Goal: Information Seeking & Learning: Learn about a topic

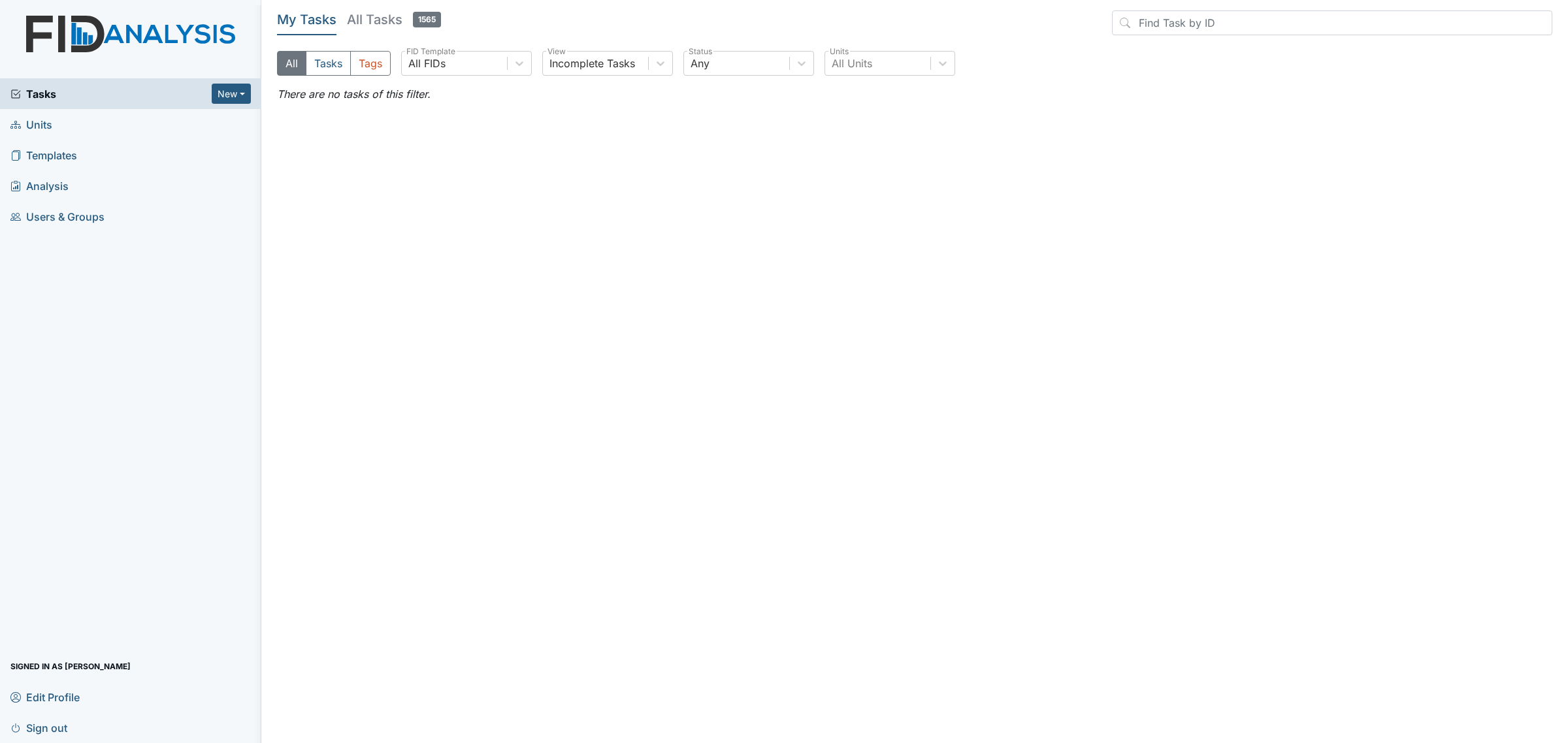
click at [40, 124] on span "Units" at bounding box center [31, 124] width 42 height 20
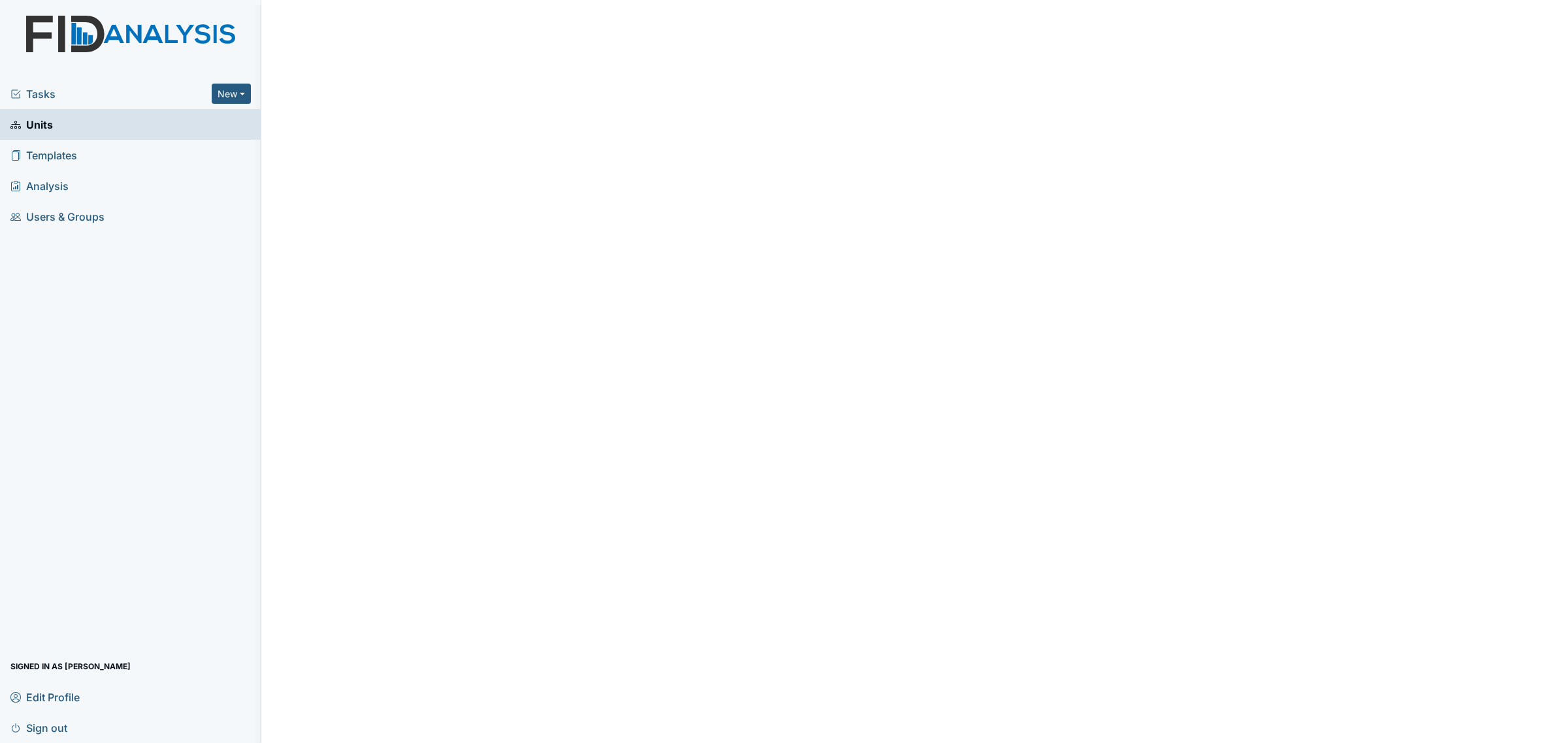
click at [29, 134] on span "Units" at bounding box center [31, 124] width 42 height 20
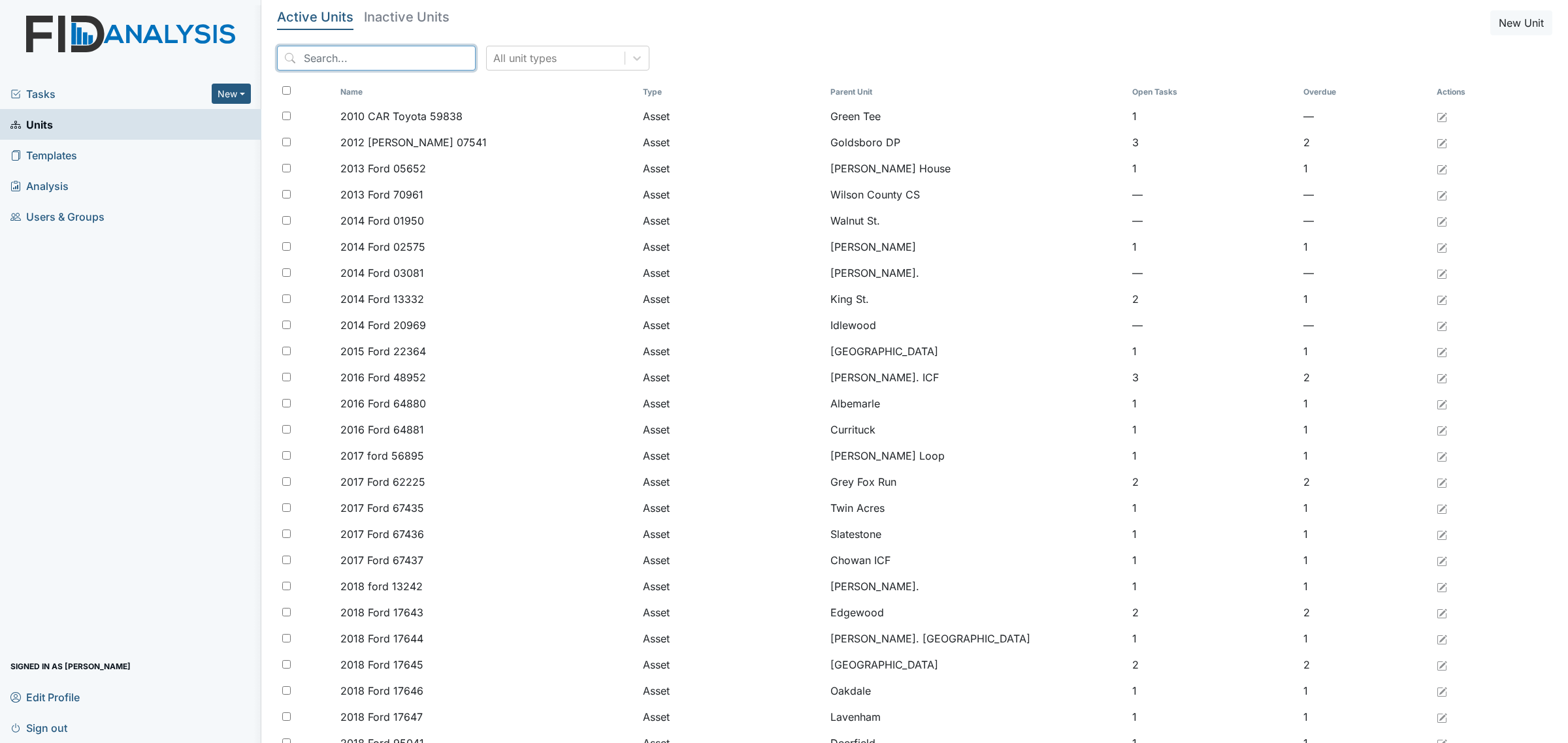
click at [389, 55] on input "search" at bounding box center [376, 58] width 199 height 25
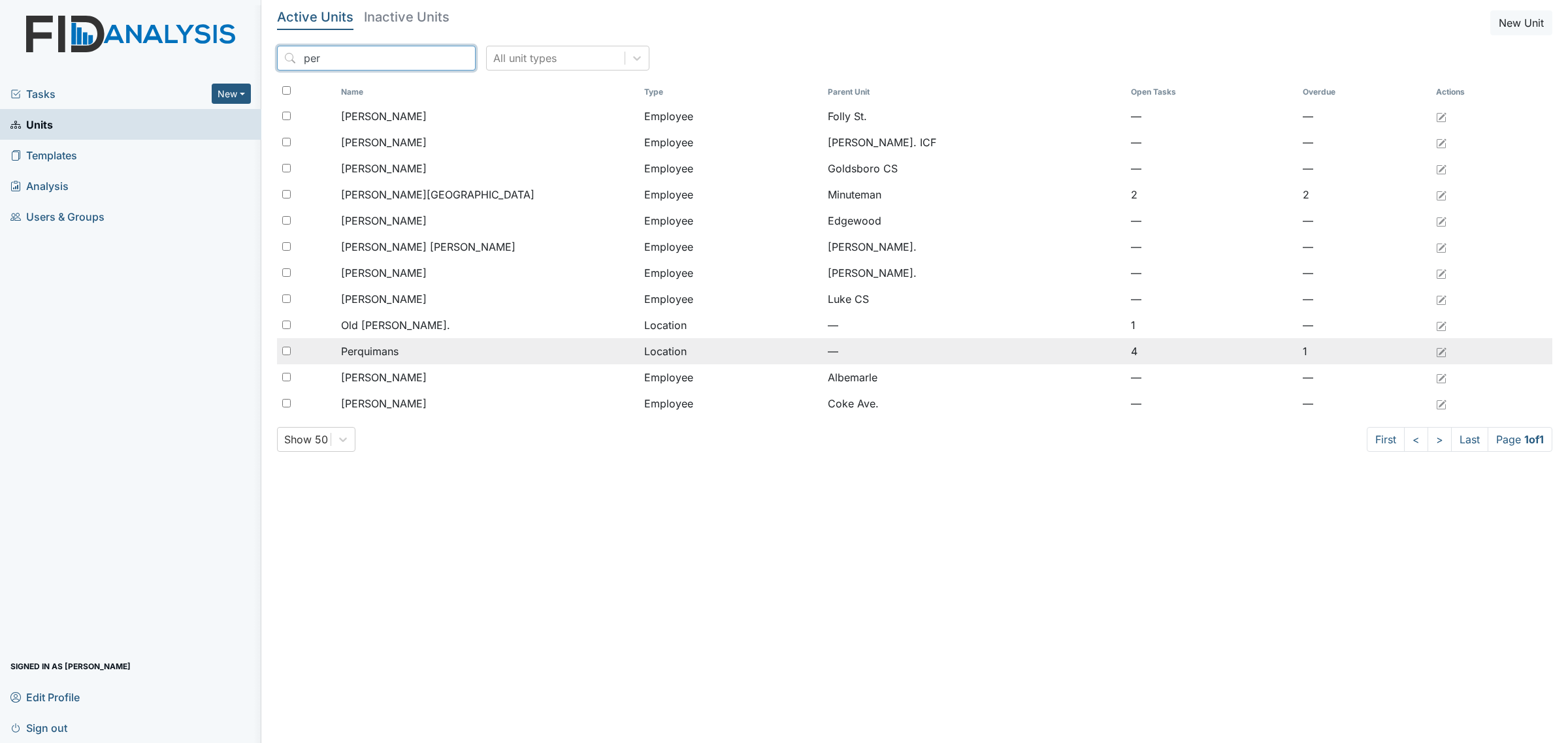
type input "per"
click at [407, 356] on div "Perquimans" at bounding box center [487, 351] width 293 height 16
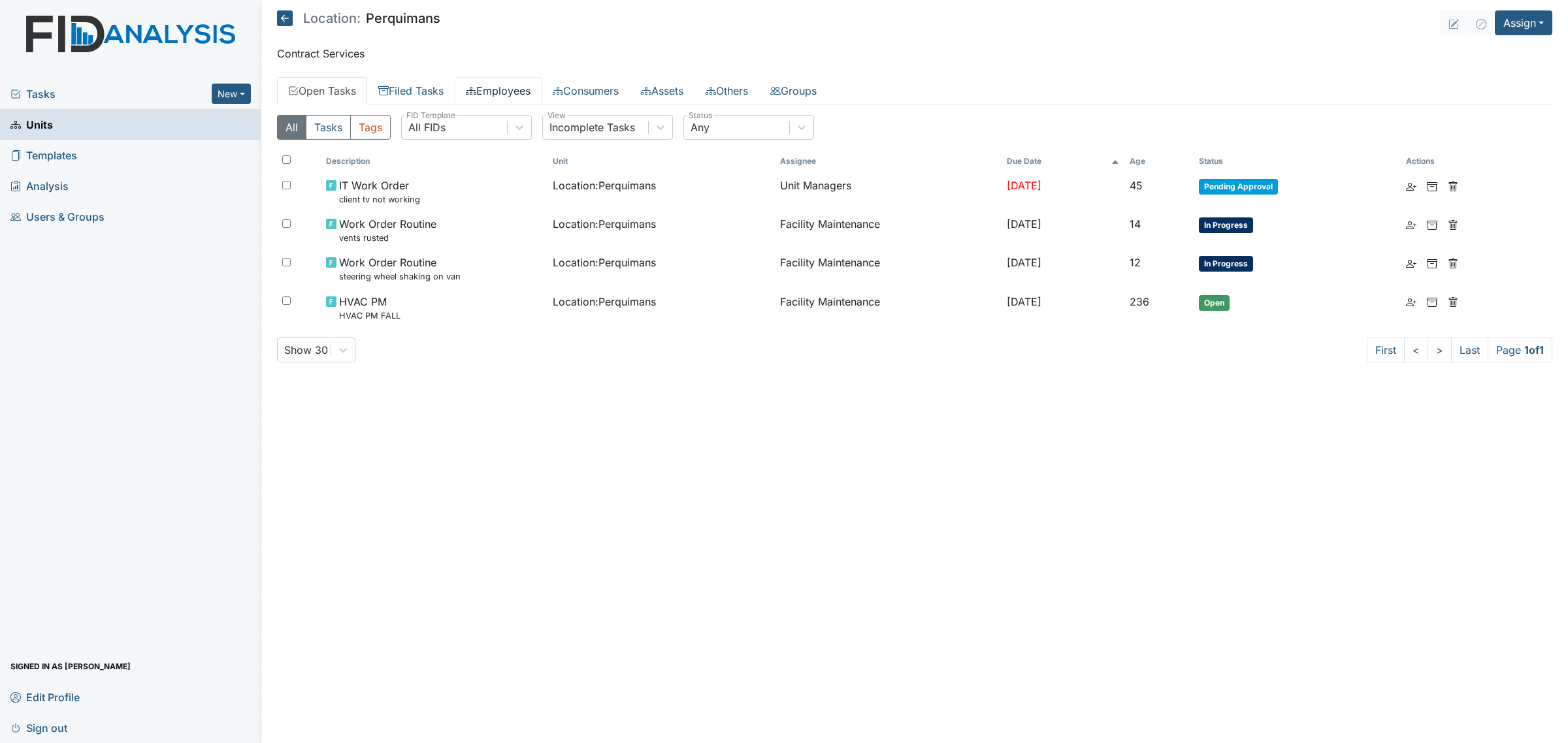
click at [513, 90] on link "Employees" at bounding box center [498, 91] width 87 height 27
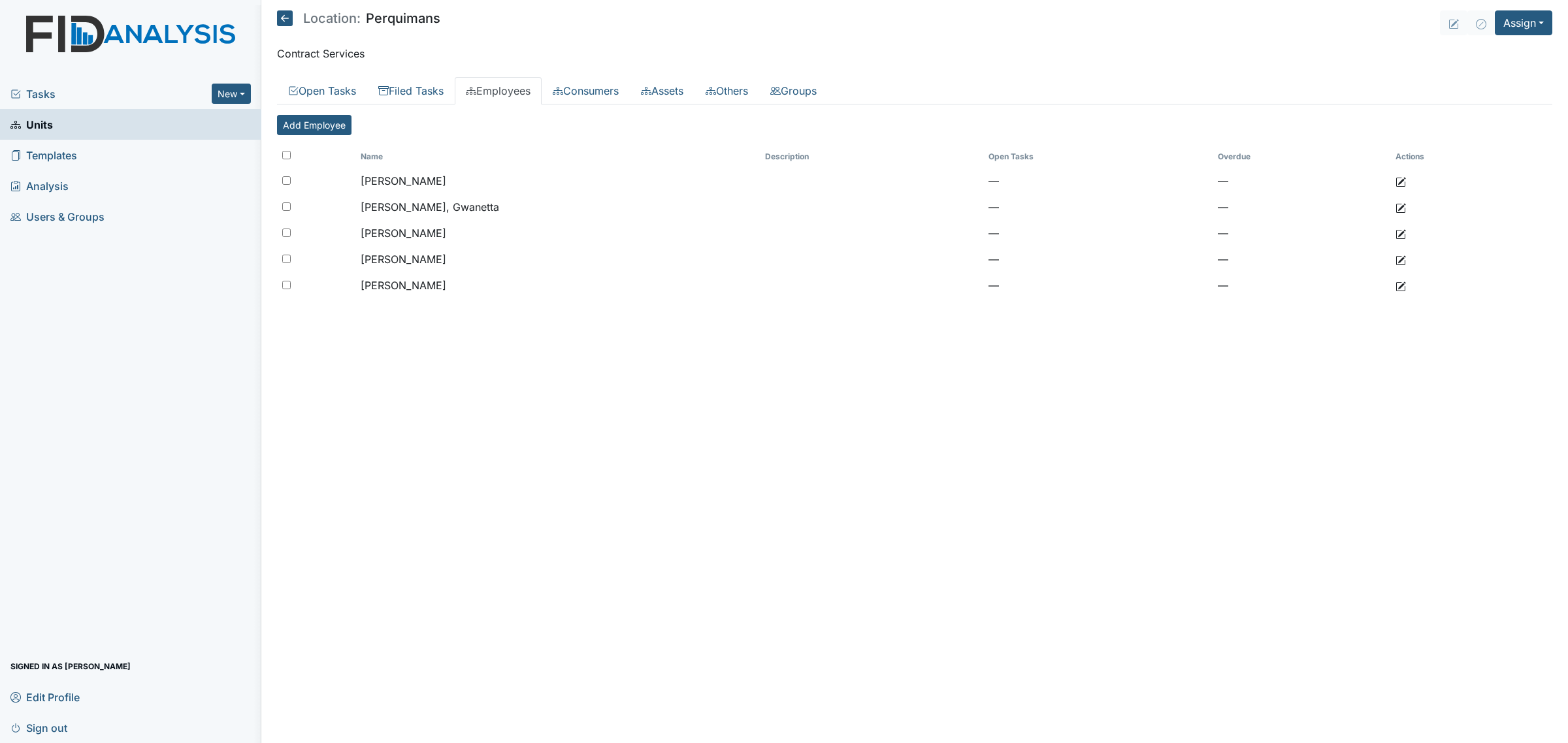
click at [285, 22] on icon at bounding box center [285, 18] width 16 height 16
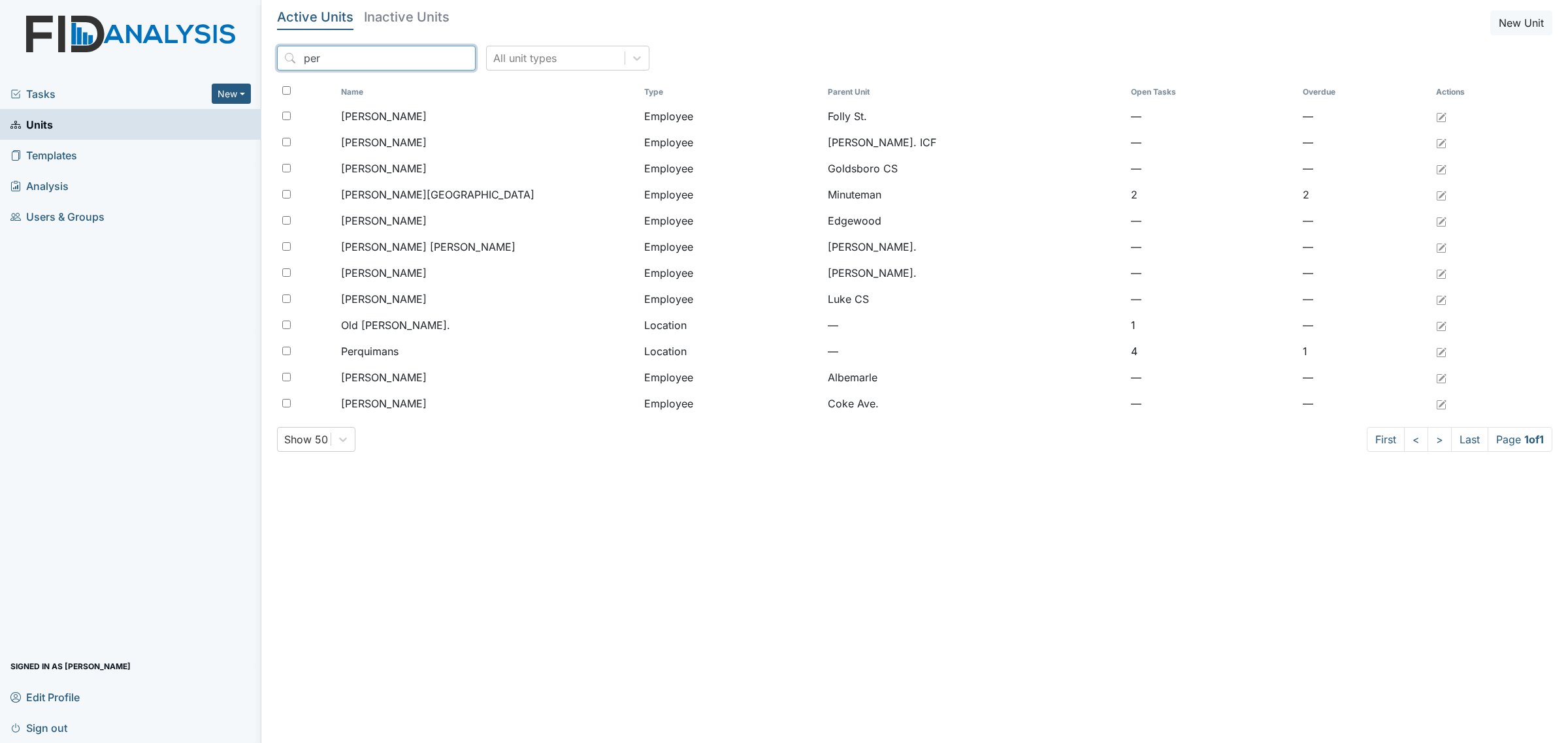
click at [435, 56] on input "per" at bounding box center [376, 58] width 199 height 25
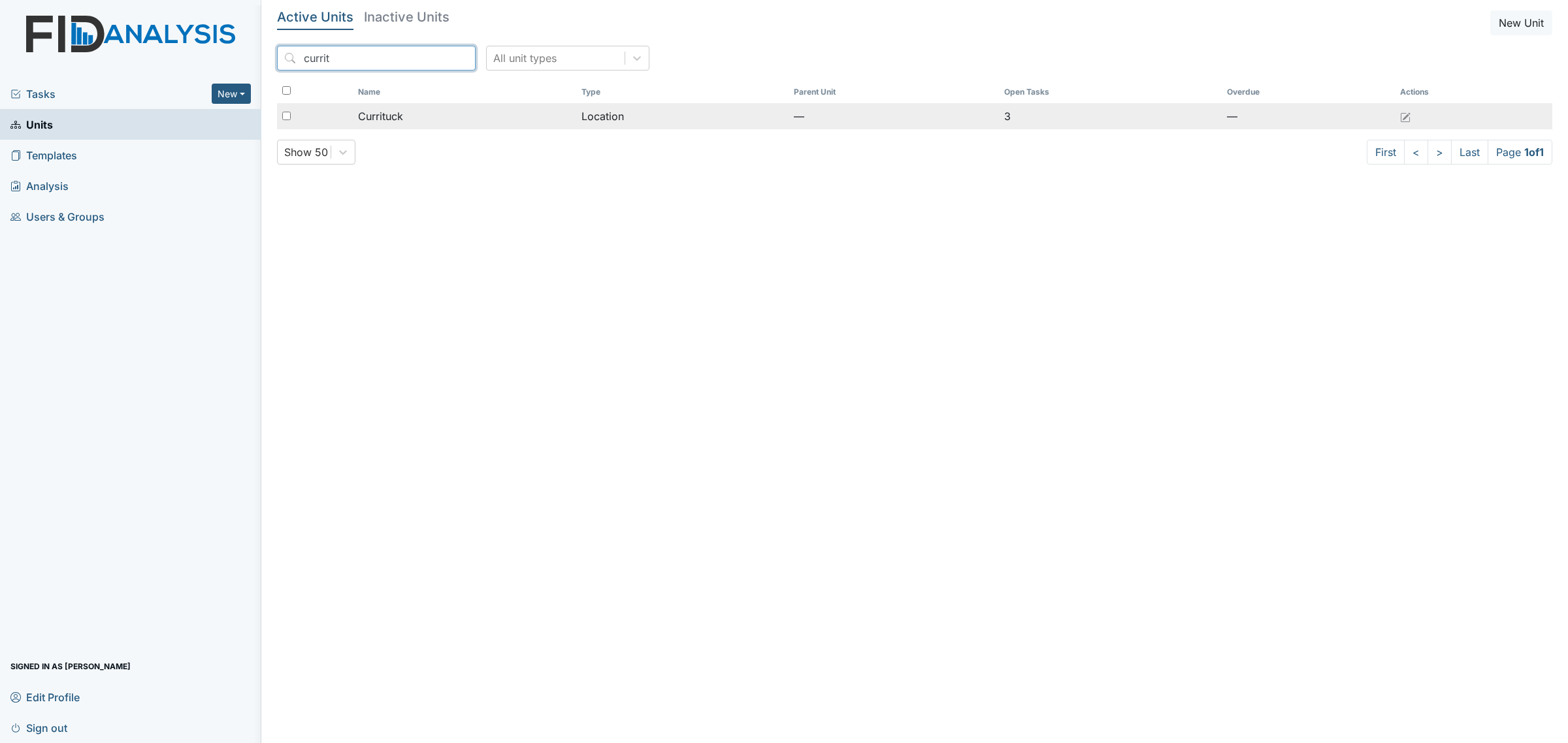
type input "currit"
click at [451, 107] on td "Currituck" at bounding box center [464, 116] width 223 height 26
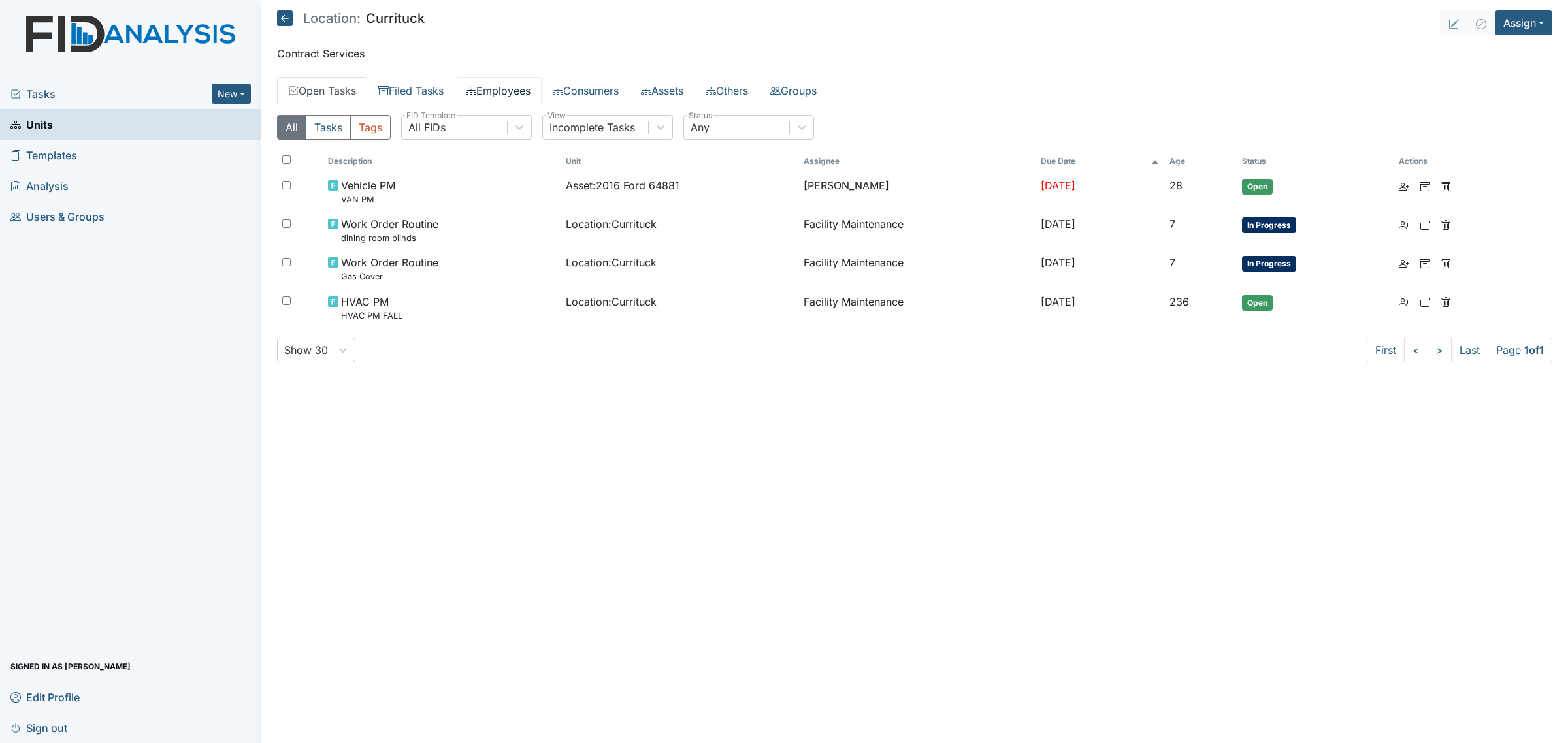
click at [523, 88] on link "Employees" at bounding box center [498, 91] width 87 height 27
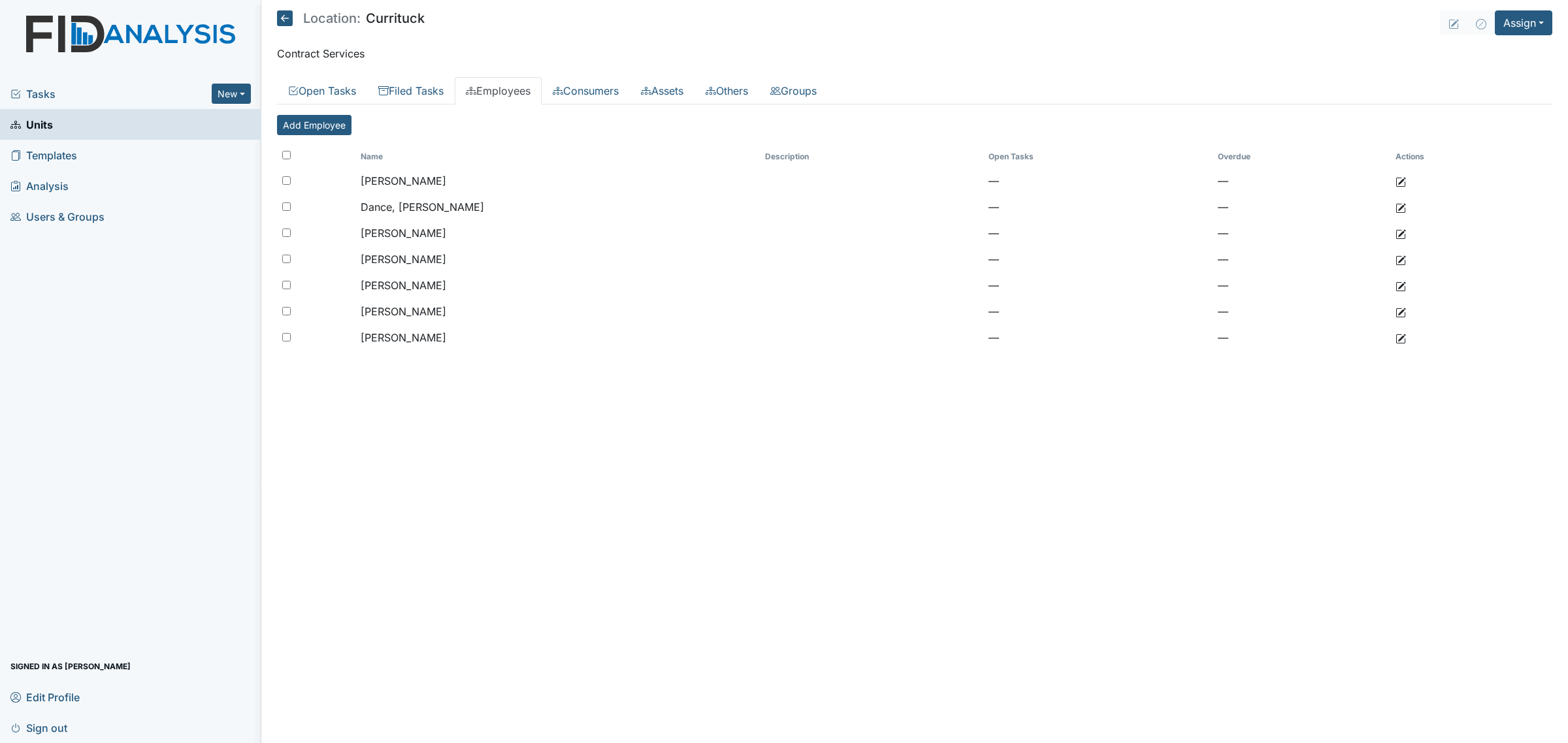
click at [284, 18] on icon at bounding box center [285, 18] width 16 height 16
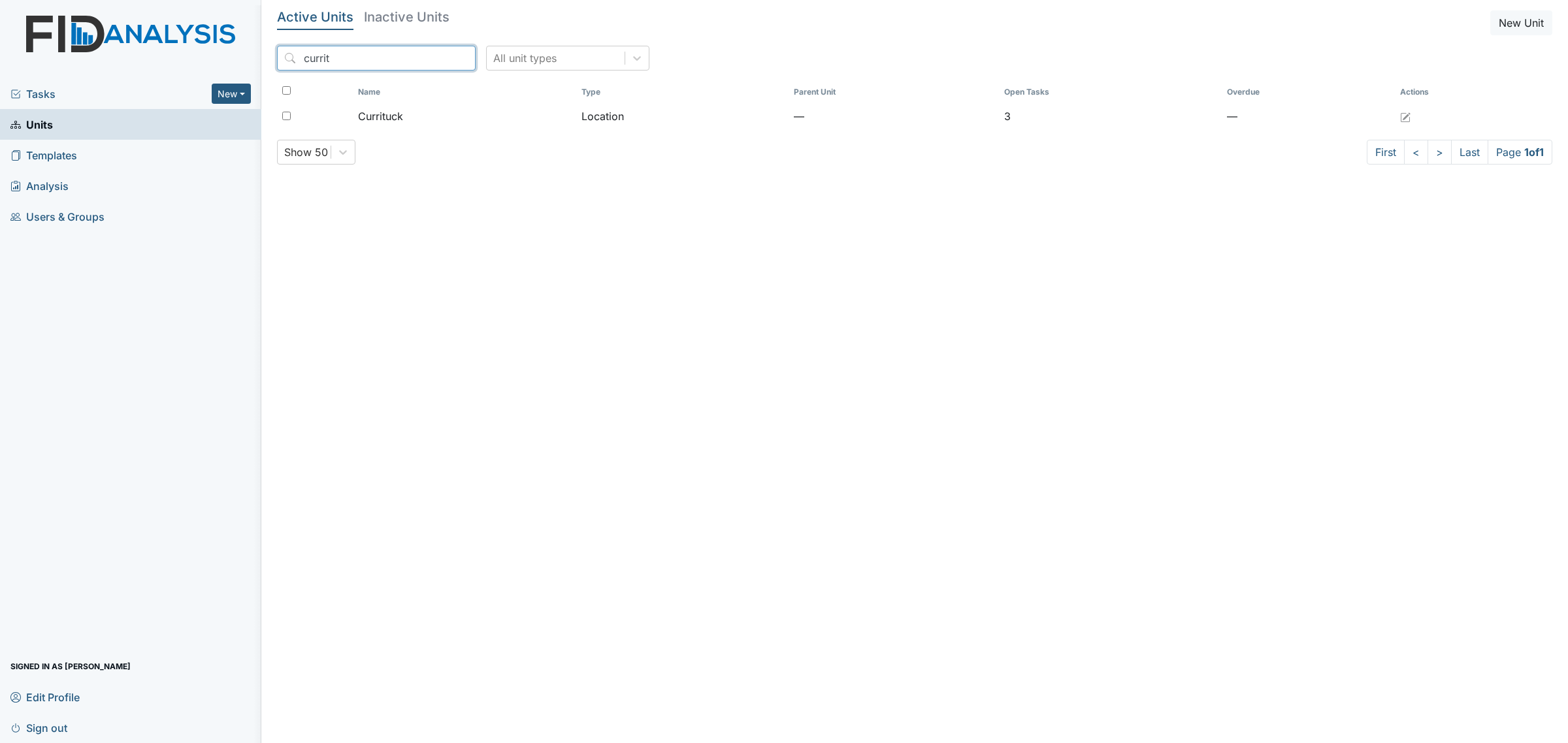
click at [350, 54] on input "currit" at bounding box center [376, 58] width 199 height 25
click at [449, 59] on input "currit" at bounding box center [376, 58] width 199 height 25
click at [430, 59] on input "currit" at bounding box center [376, 58] width 199 height 25
click at [435, 59] on input "currit" at bounding box center [376, 58] width 199 height 25
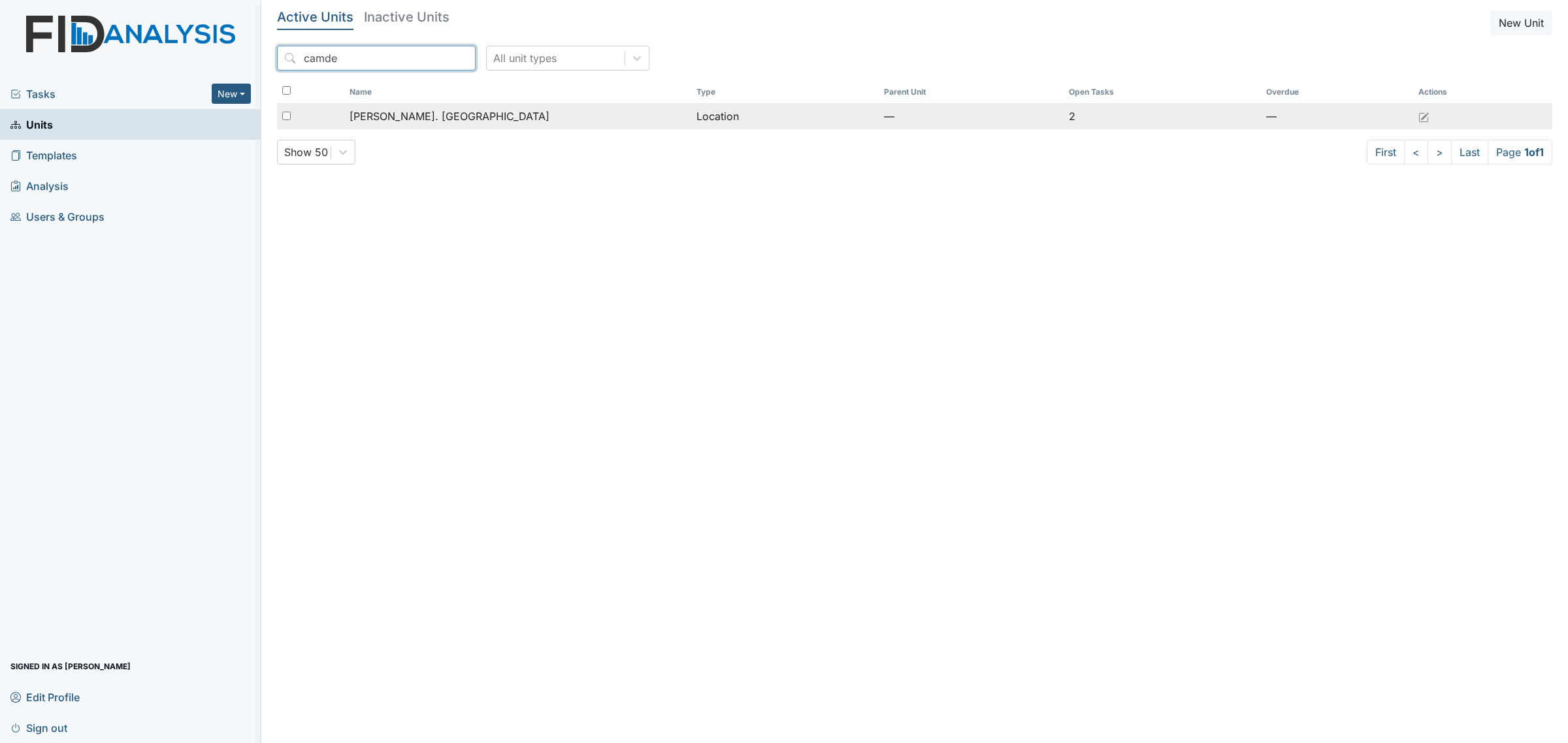
type input "camde"
click at [447, 119] on span "[PERSON_NAME]. [GEOGRAPHIC_DATA]" at bounding box center [449, 116] width 200 height 16
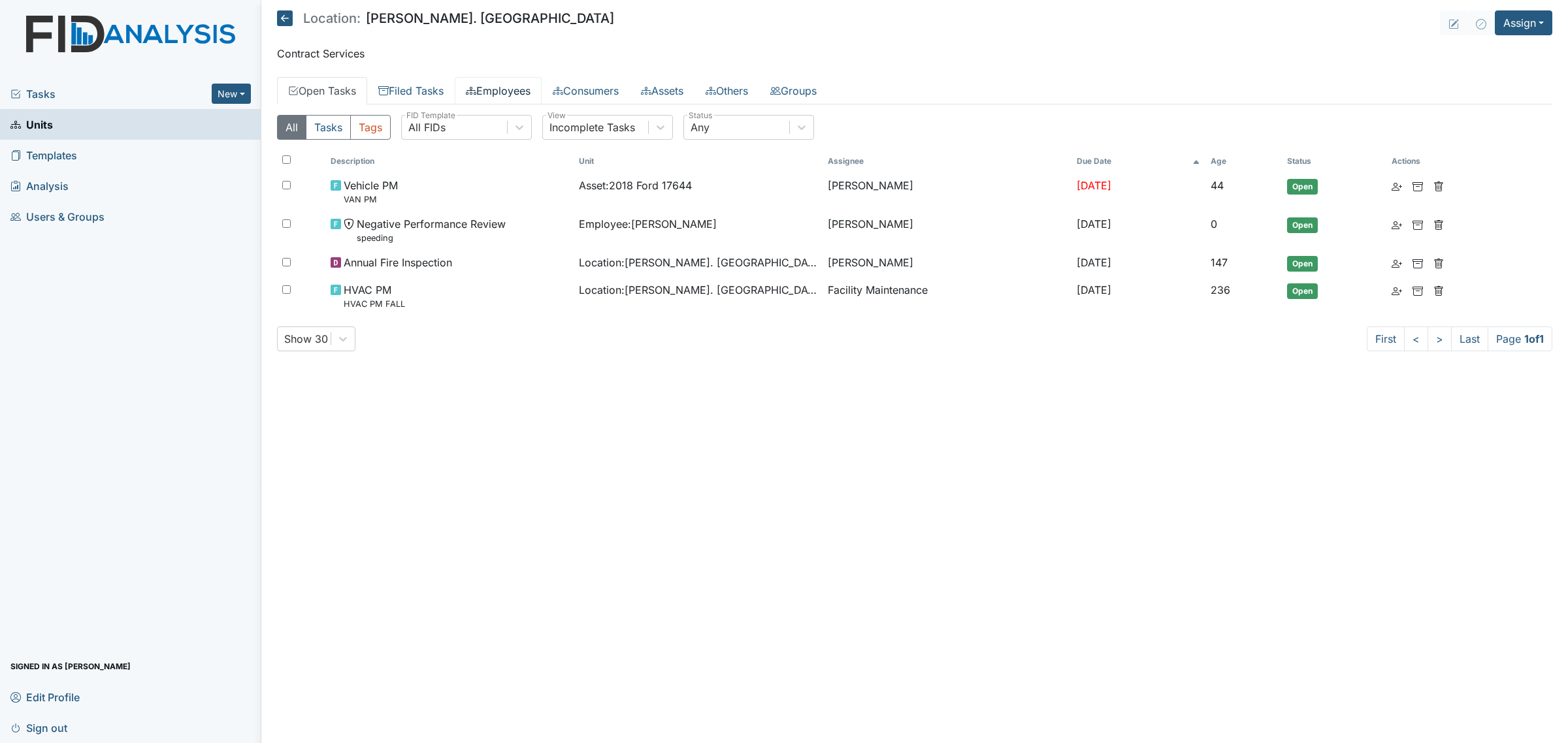
click at [537, 85] on link "Employees" at bounding box center [498, 91] width 87 height 27
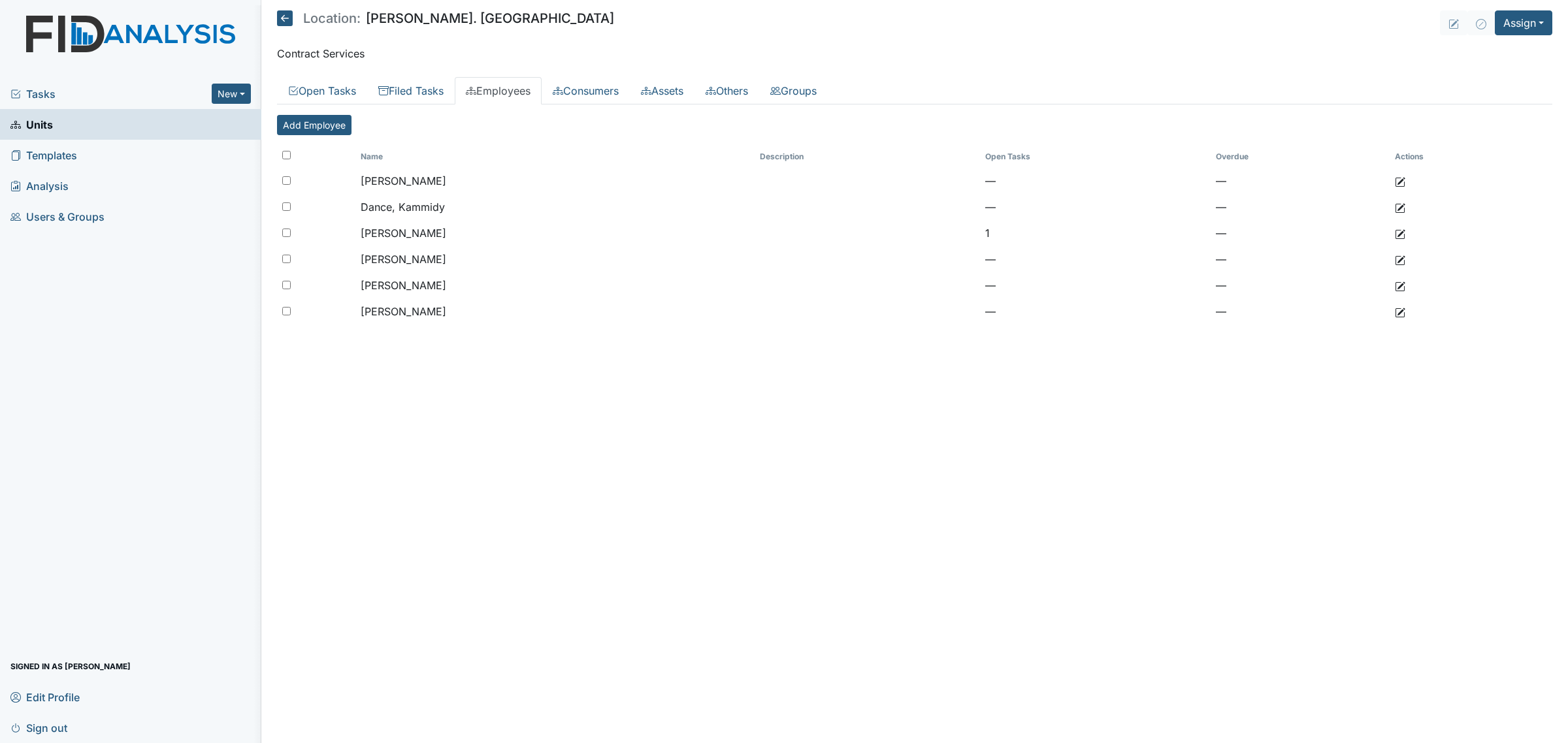
click at [288, 17] on icon at bounding box center [285, 18] width 16 height 16
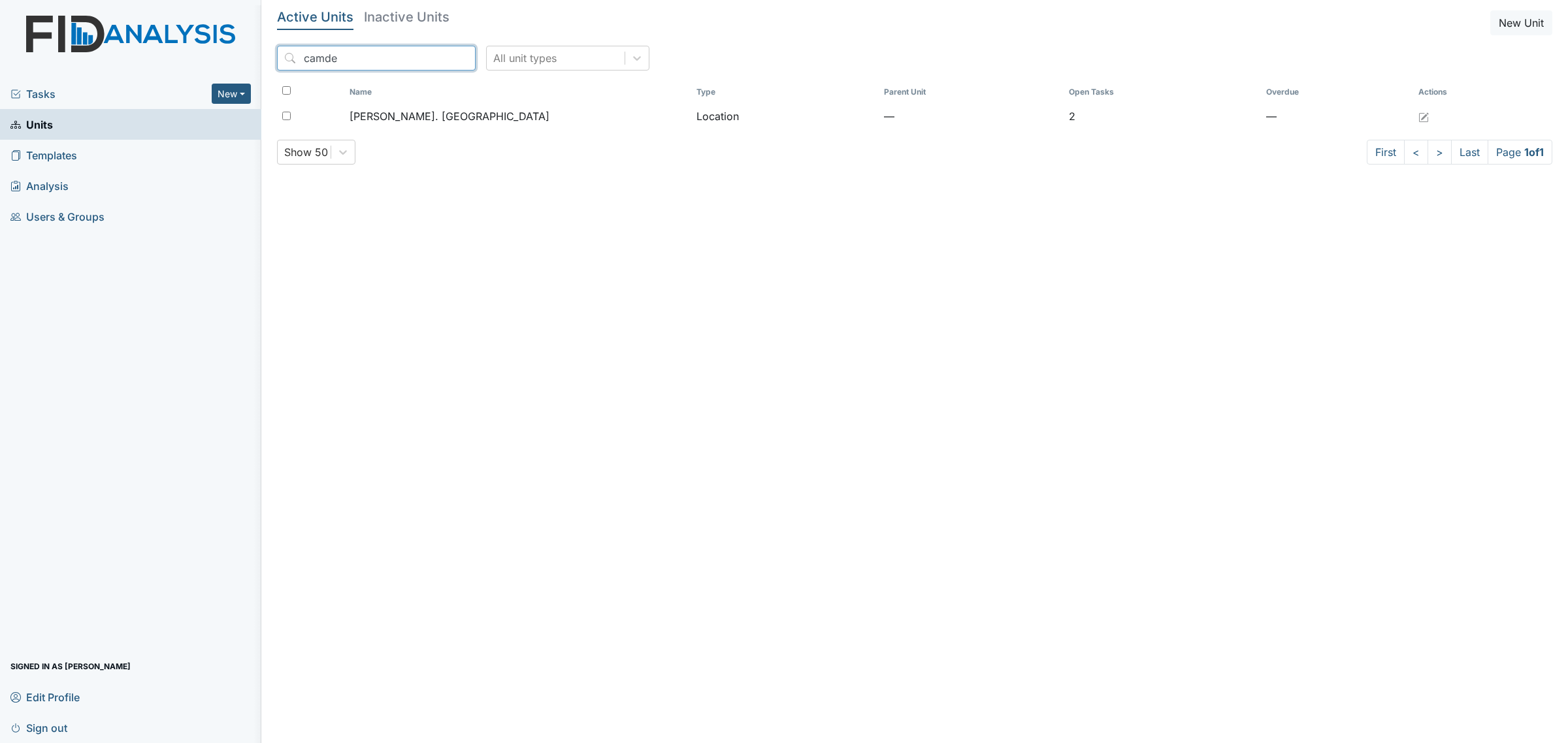
click at [347, 53] on input "camde" at bounding box center [376, 58] width 199 height 25
drag, startPoint x: 393, startPoint y: 51, endPoint x: 423, endPoint y: 55, distance: 30.3
click at [393, 51] on input "camde" at bounding box center [376, 58] width 199 height 25
click at [439, 57] on input "camde" at bounding box center [376, 58] width 199 height 25
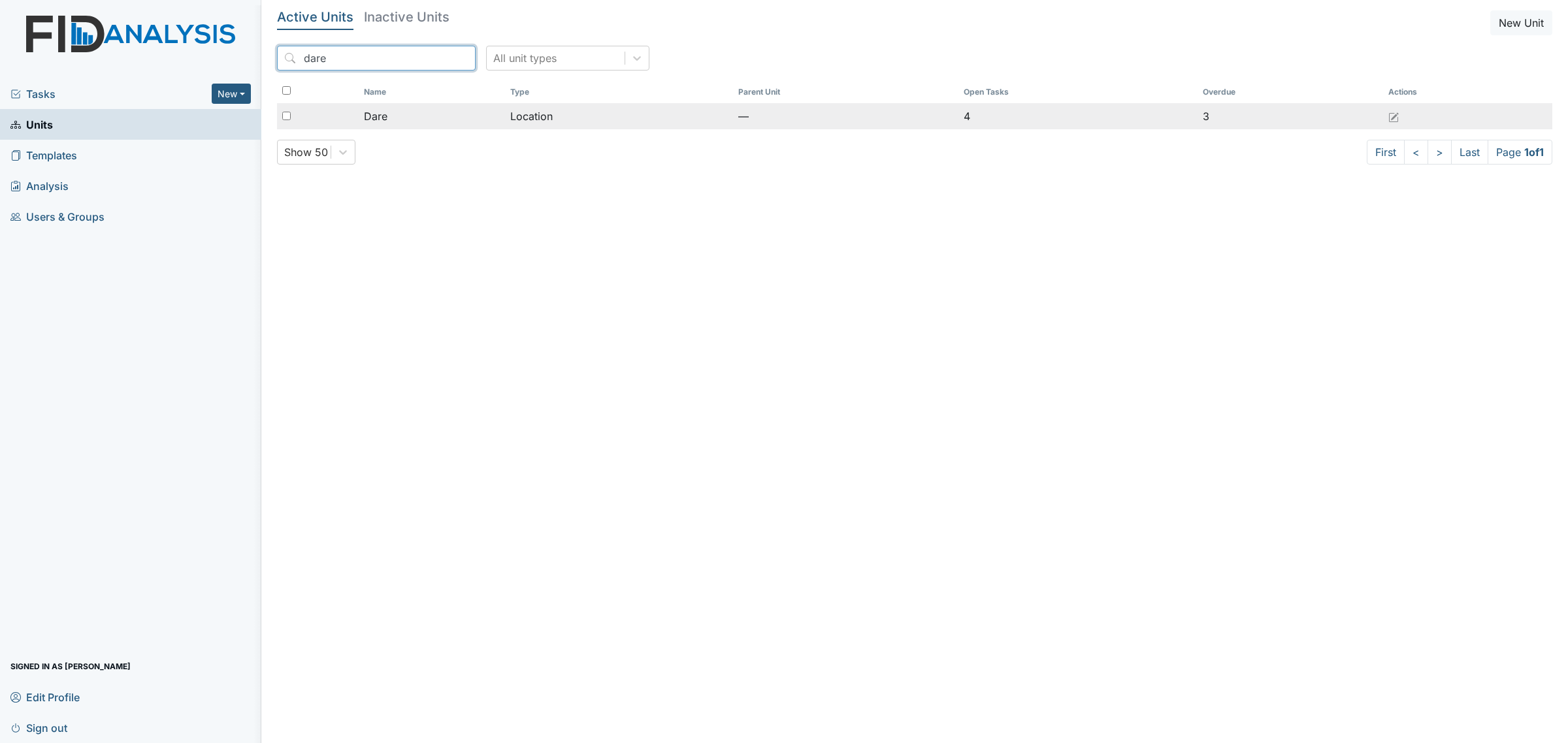
type input "dare"
click at [412, 115] on div "Dare" at bounding box center [432, 116] width 136 height 16
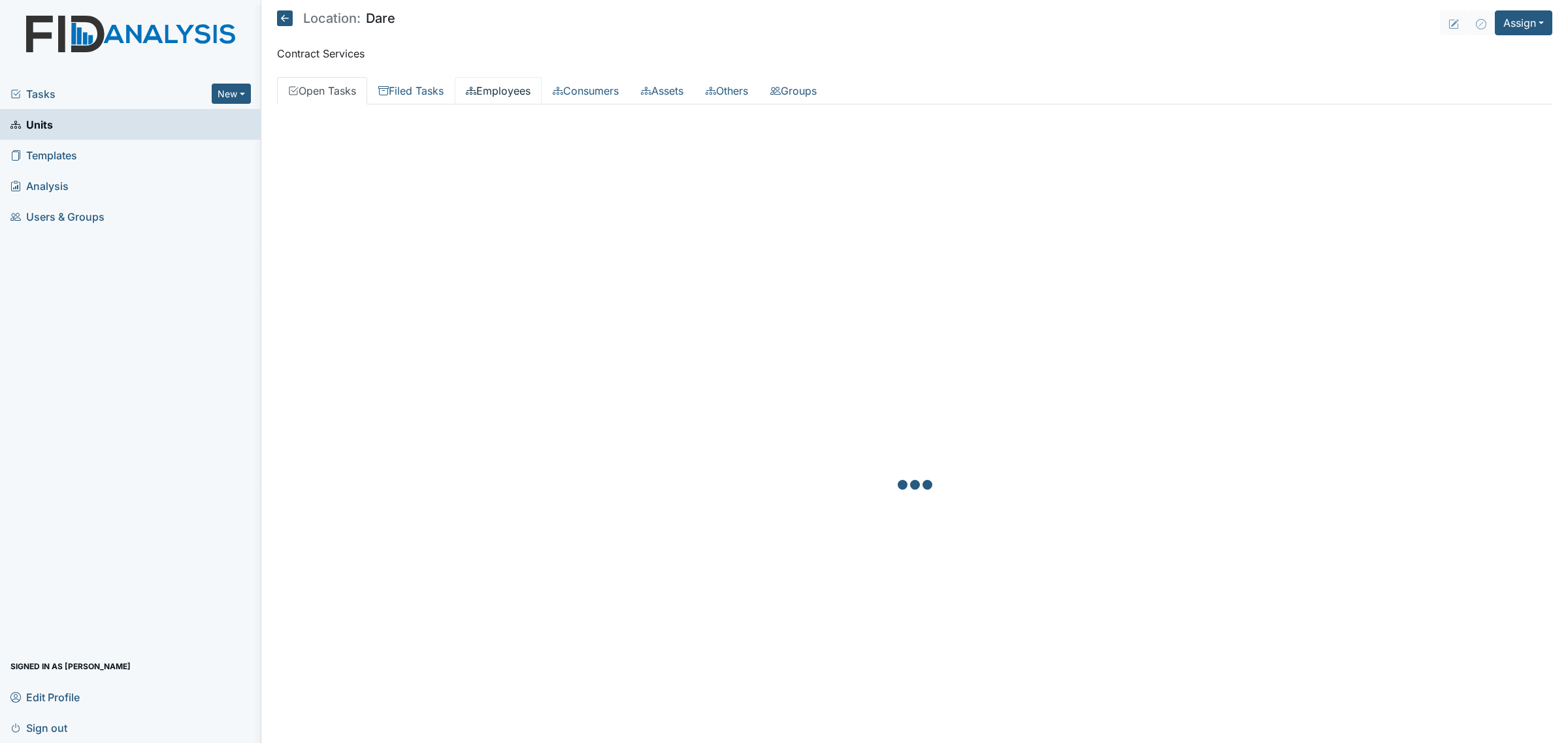
click at [501, 85] on link "Employees" at bounding box center [498, 91] width 87 height 27
click at [283, 16] on icon at bounding box center [285, 18] width 16 height 16
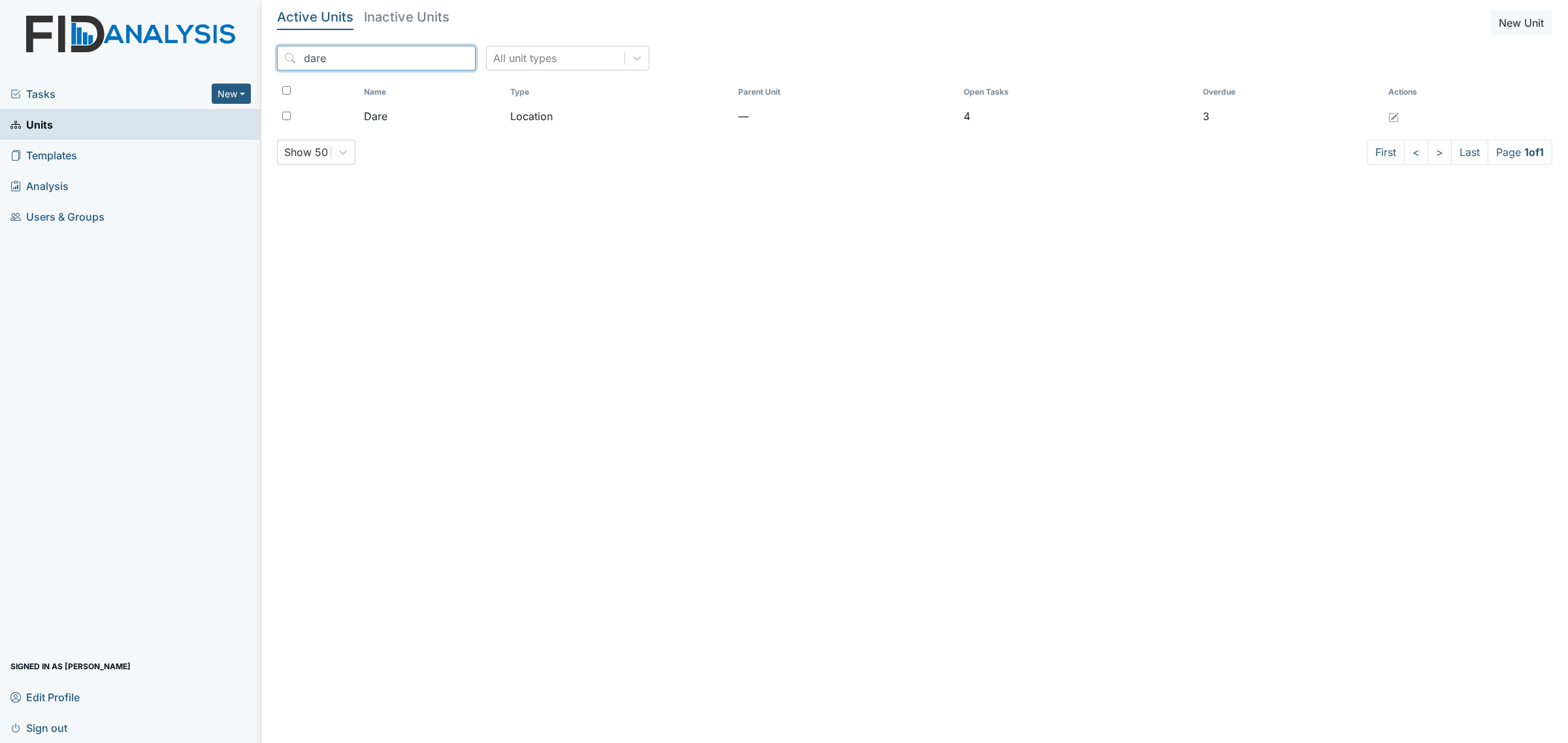
click at [312, 53] on input "dare" at bounding box center [376, 58] width 199 height 25
type input "[PERSON_NAME]"
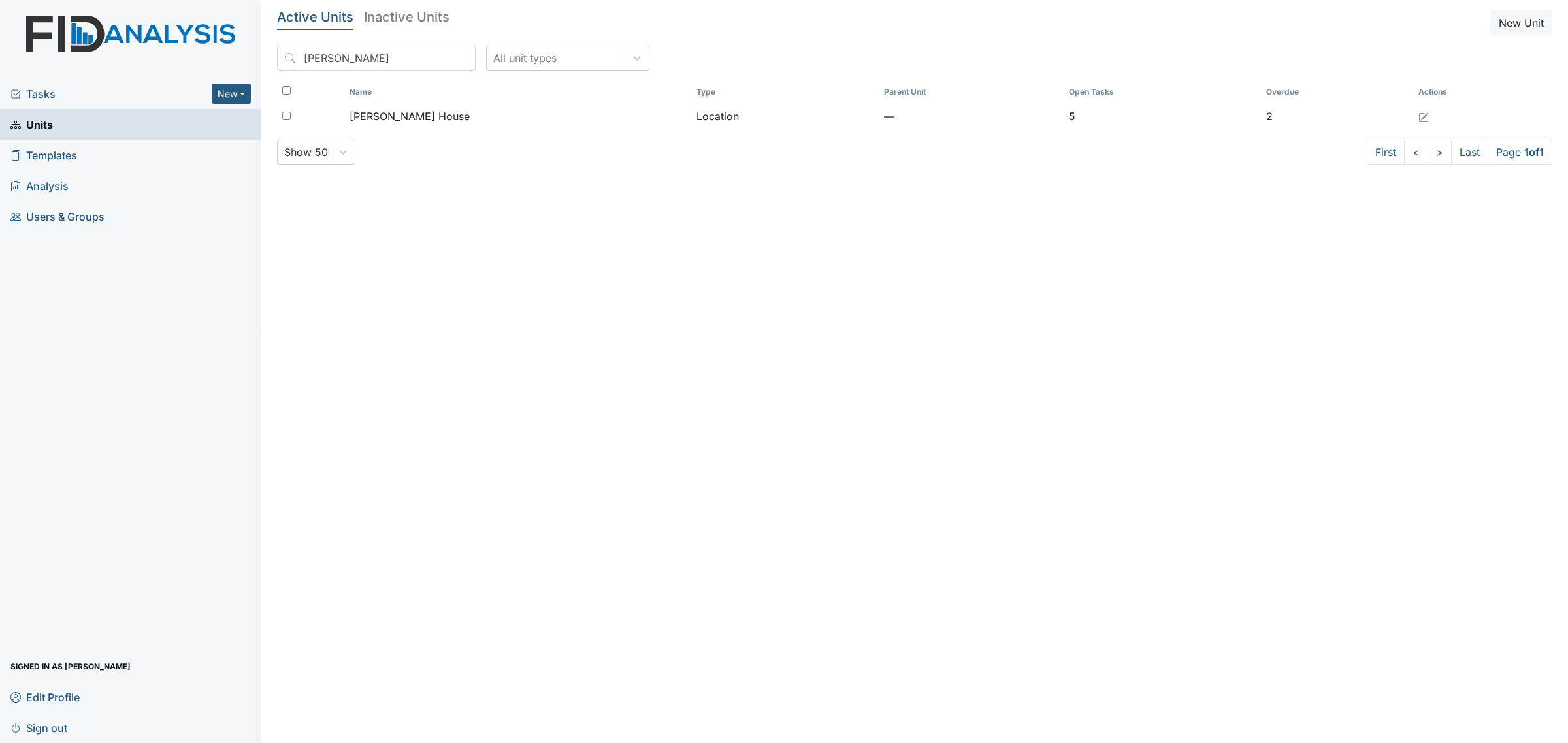
click at [404, 132] on div "Name Type Parent Unit Open Tasks Overdue Actions [PERSON_NAME] House Location —…" at bounding box center [914, 111] width 1275 height 59
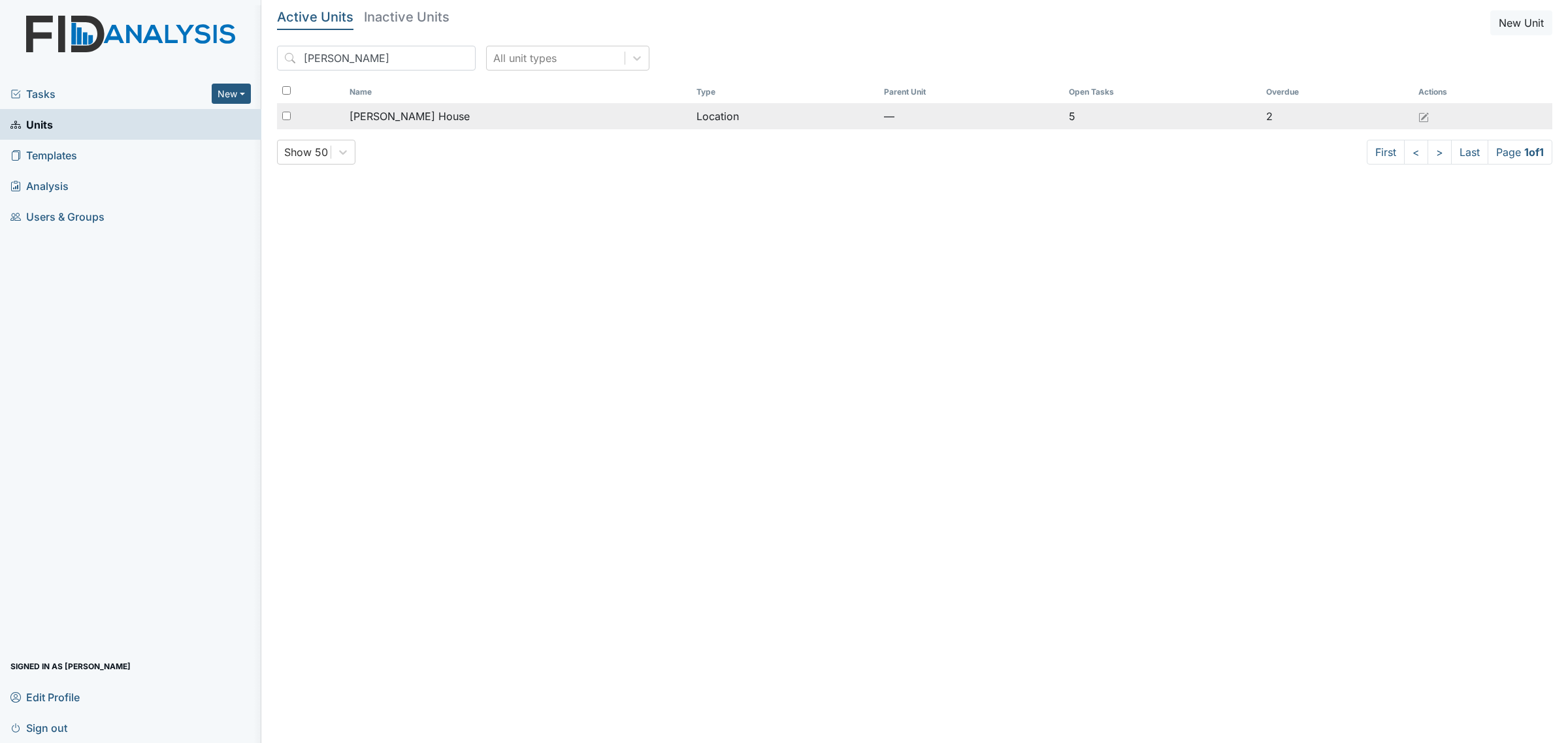
click at [409, 120] on span "[PERSON_NAME] House" at bounding box center [410, 116] width 120 height 16
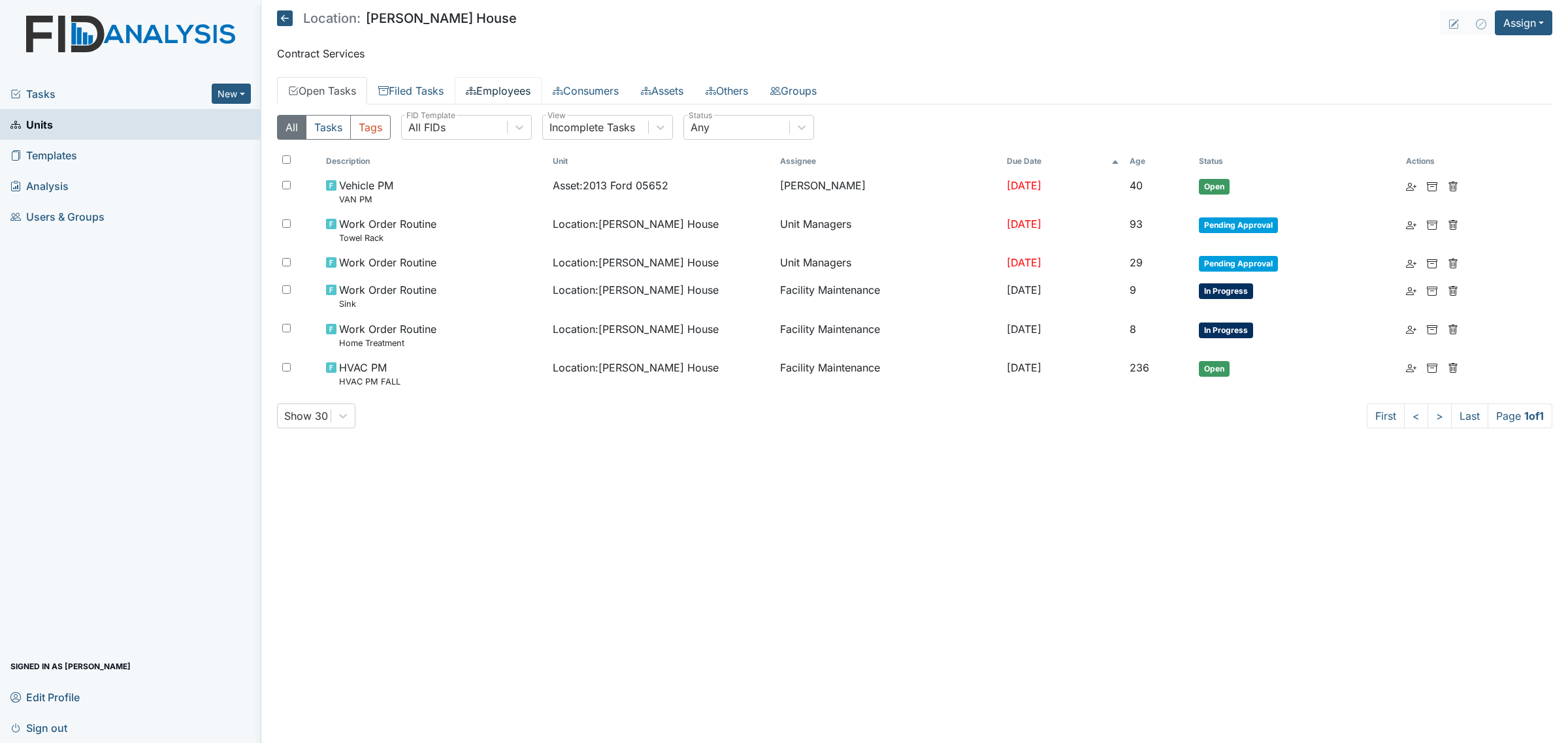
click at [511, 86] on link "Employees" at bounding box center [498, 91] width 87 height 27
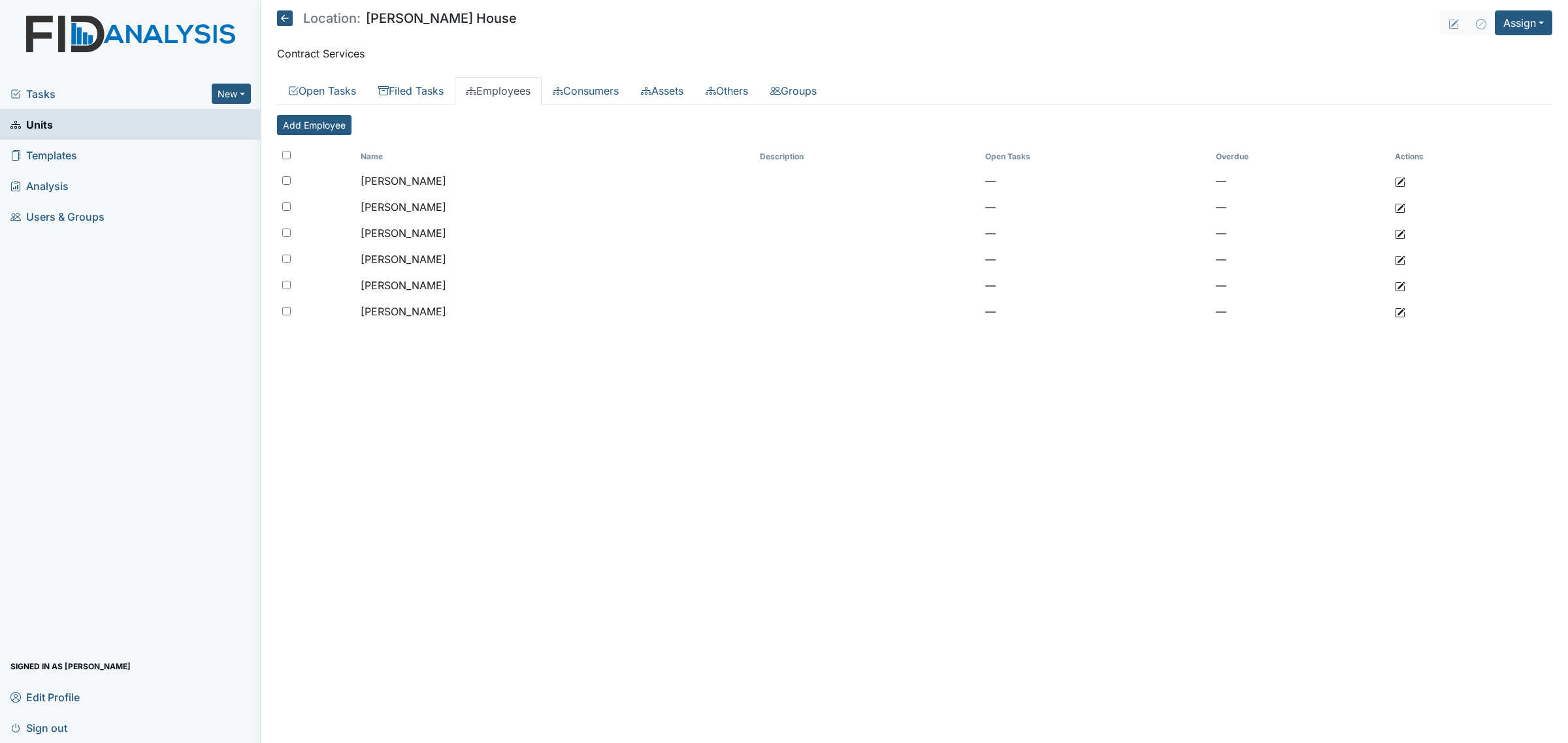
click at [290, 22] on icon at bounding box center [285, 18] width 16 height 16
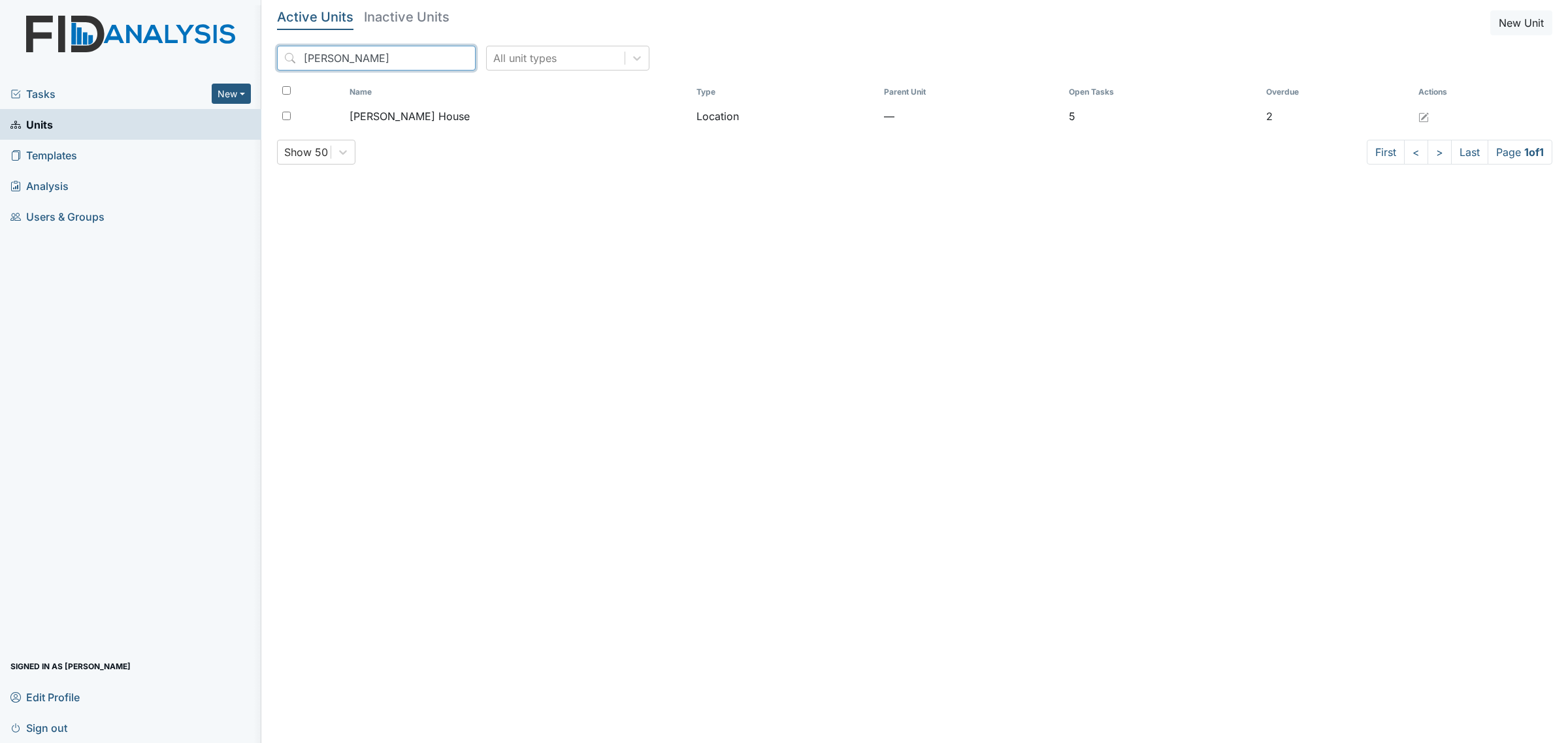
click at [358, 62] on input "scott" at bounding box center [376, 58] width 199 height 25
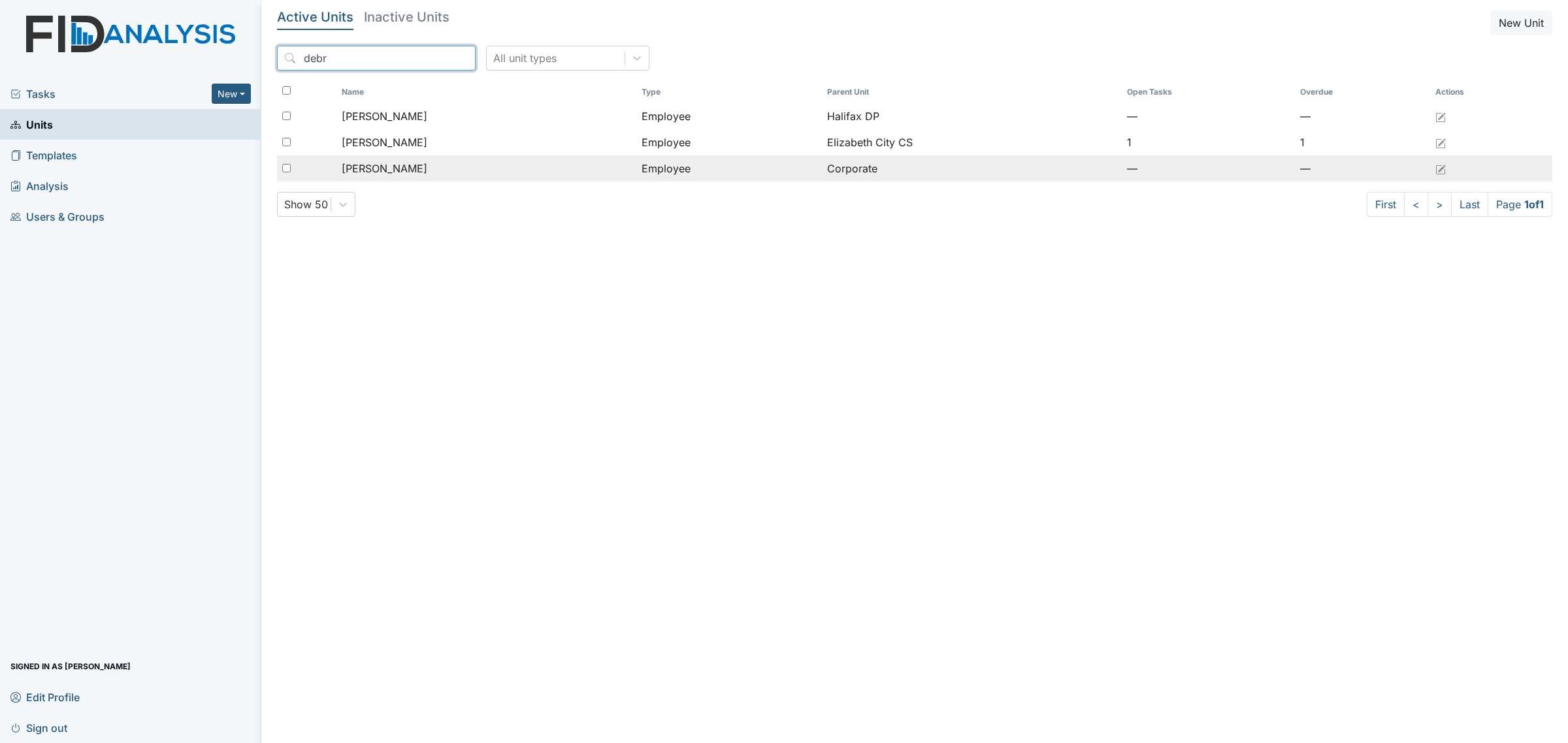
type input "debr"
click at [423, 167] on span "[PERSON_NAME]" at bounding box center [384, 168] width 85 height 16
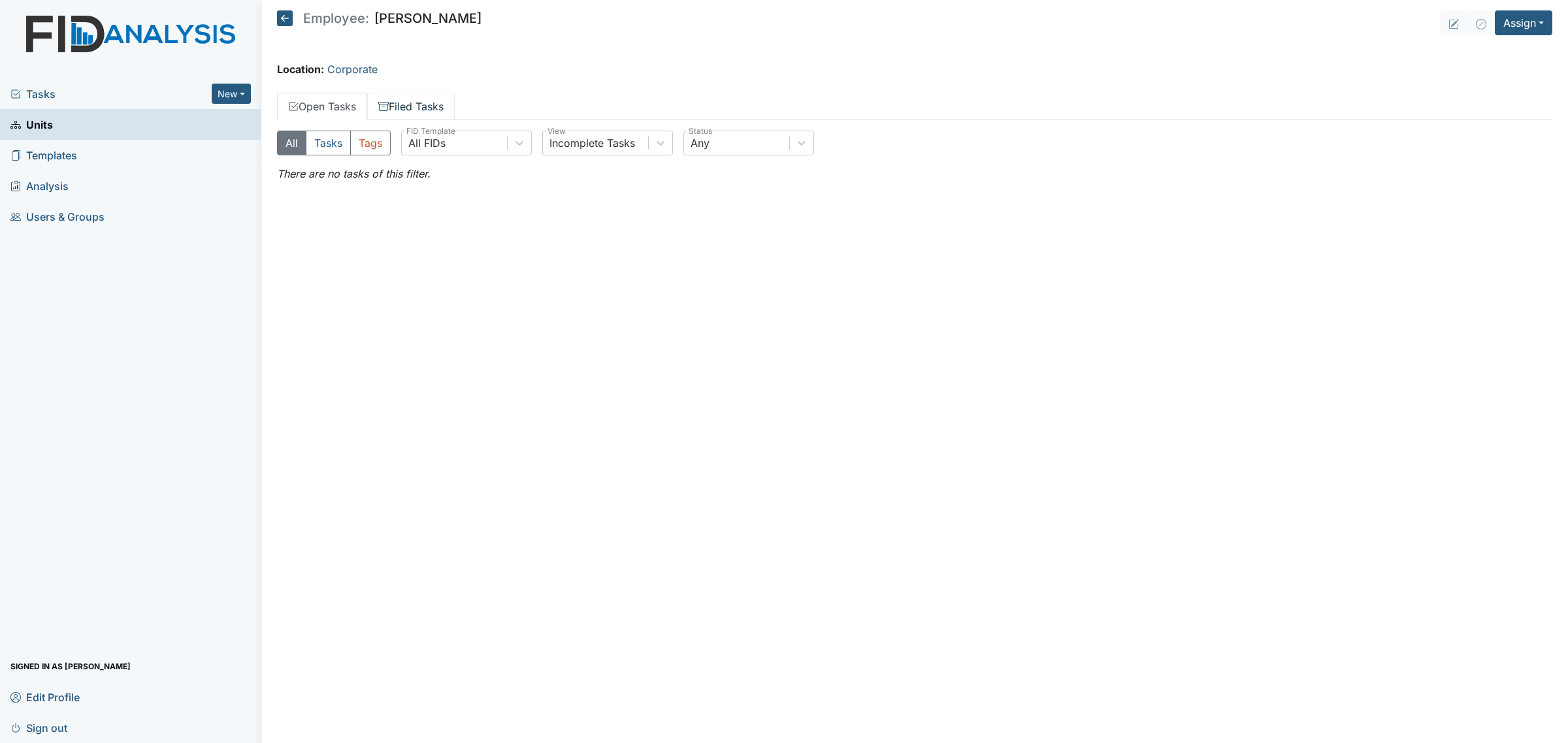
click at [402, 106] on link "Filed Tasks" at bounding box center [411, 107] width 87 height 27
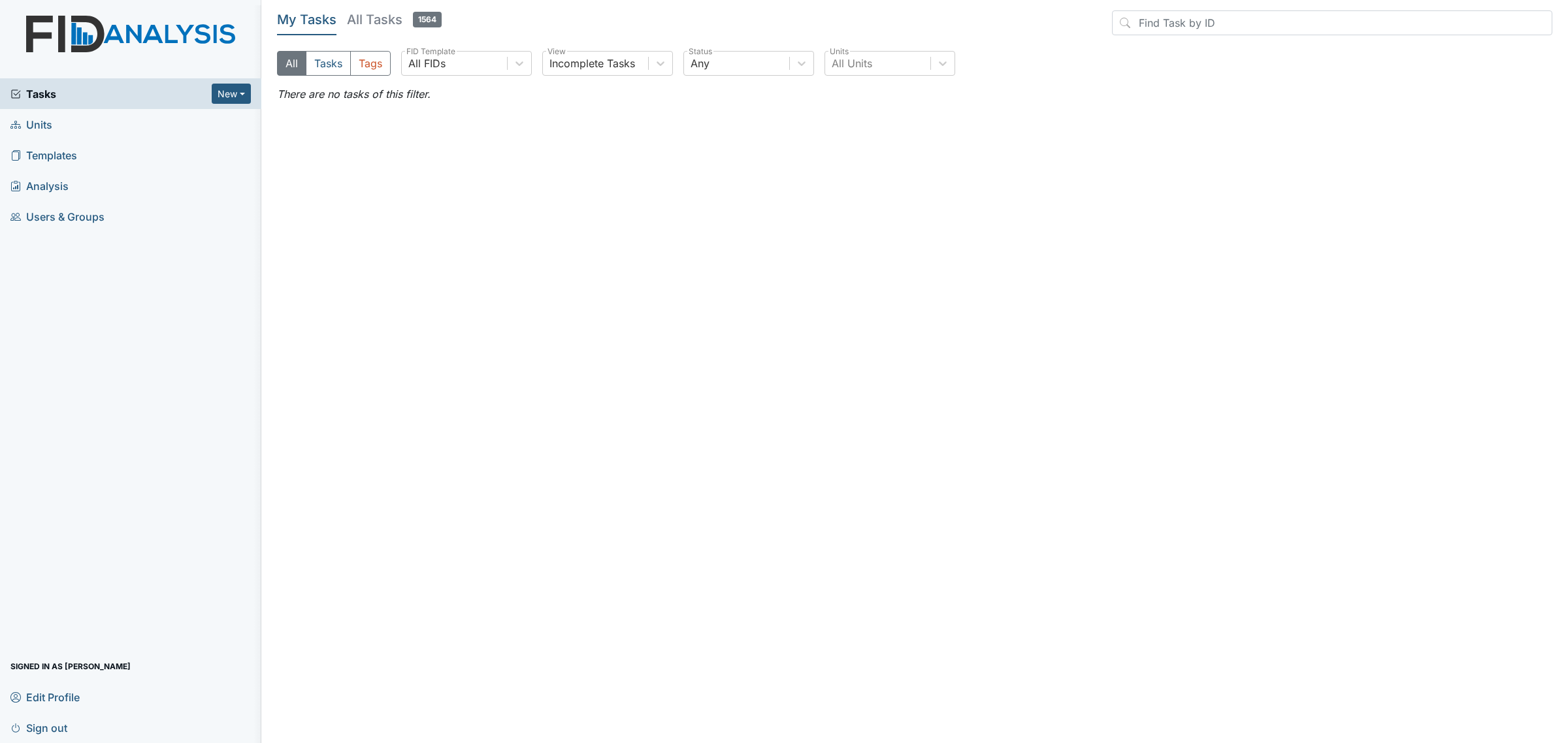
click at [82, 135] on link "Units" at bounding box center [130, 124] width 262 height 31
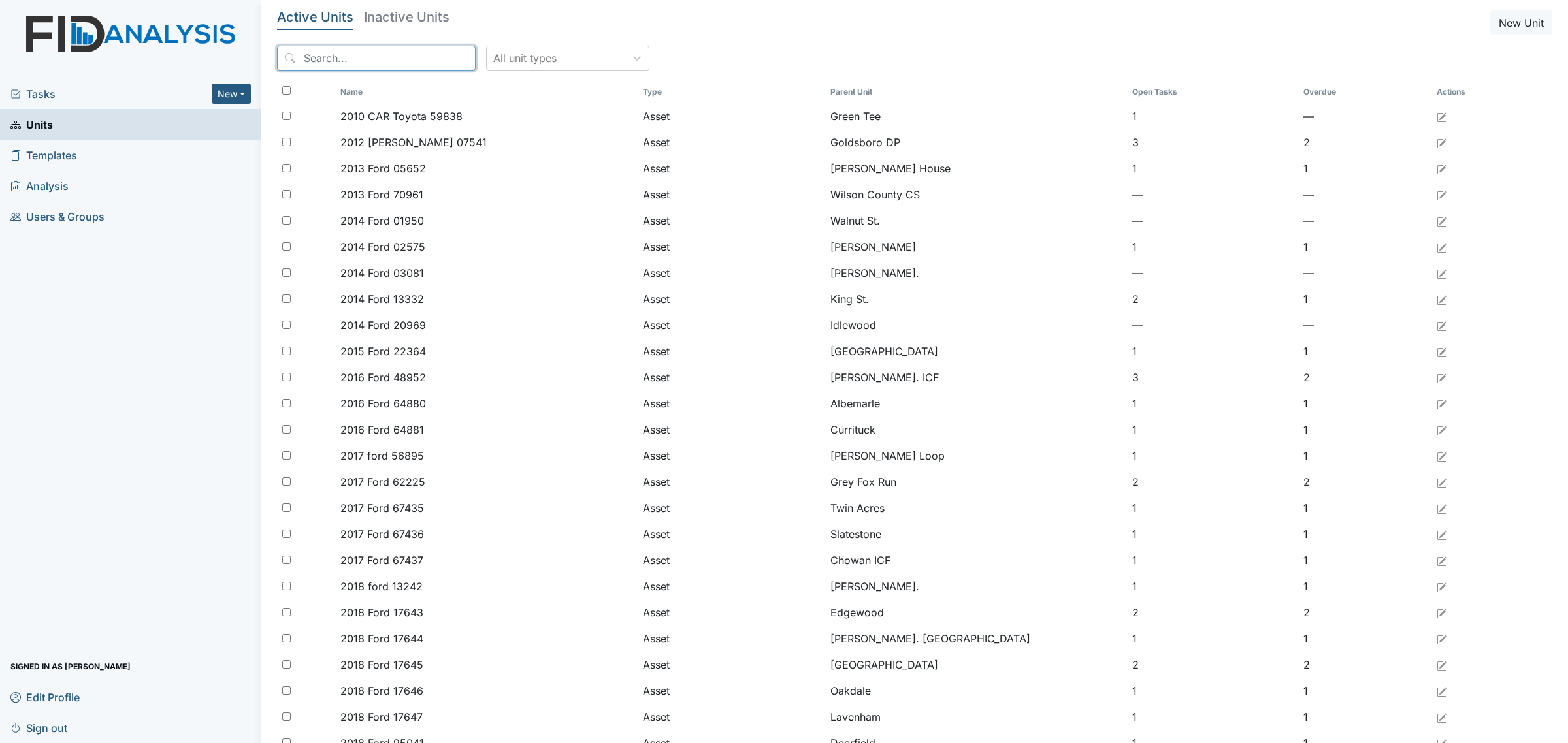
click at [402, 66] on input "search" at bounding box center [376, 58] width 199 height 25
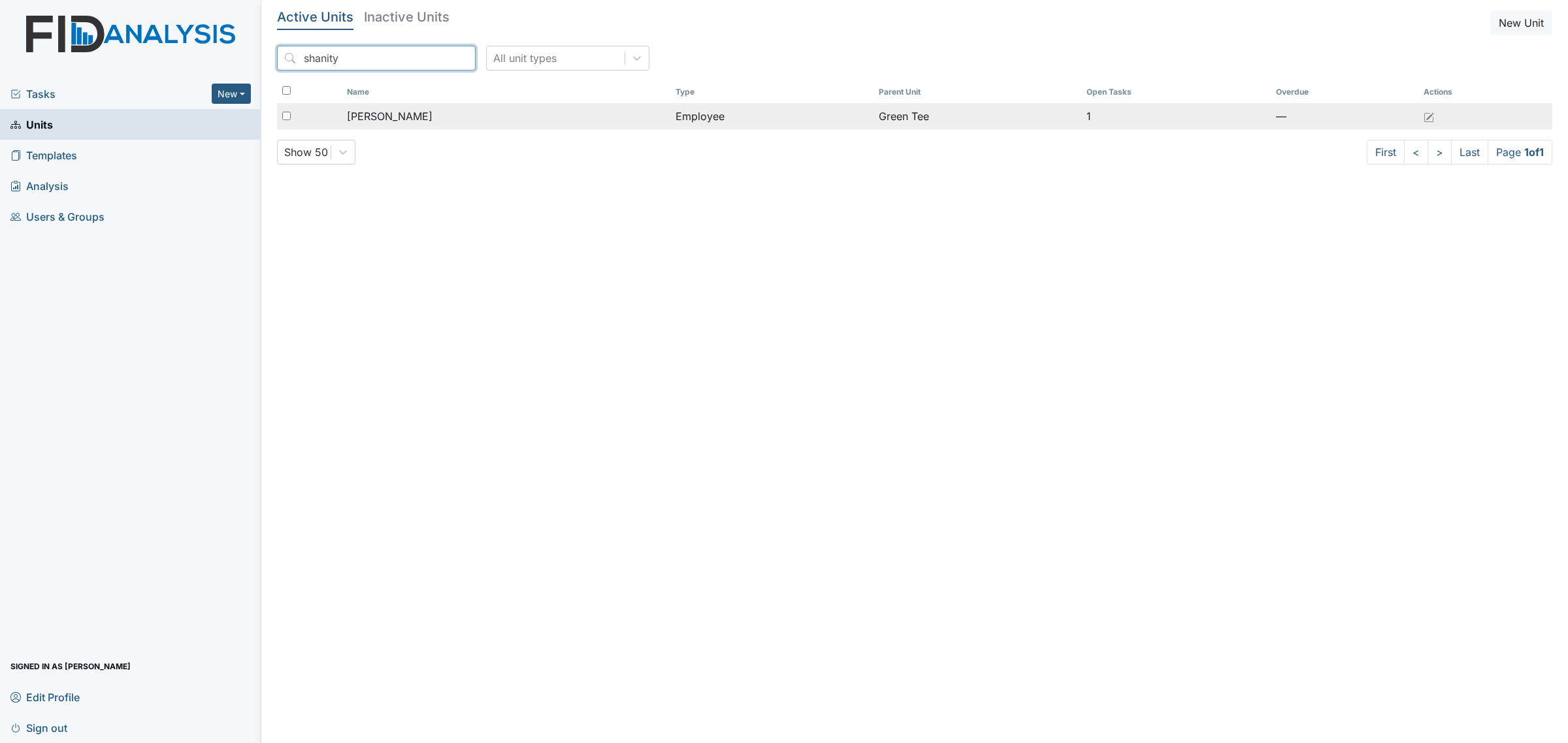
type input "shanity"
click at [432, 124] on div "[PERSON_NAME]" at bounding box center [506, 116] width 318 height 16
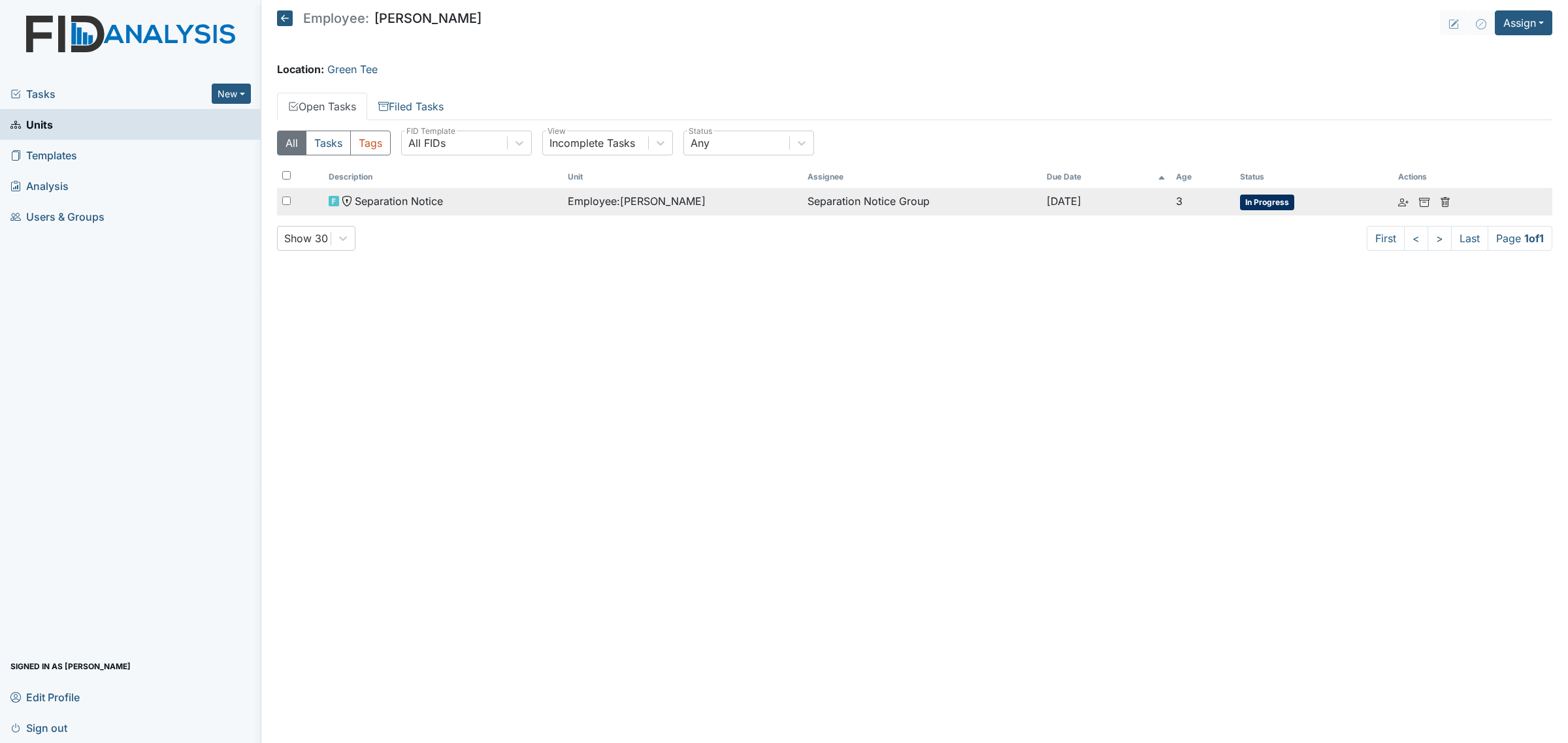
click at [781, 203] on td "Employee : Hyman, Shanity" at bounding box center [682, 201] width 239 height 27
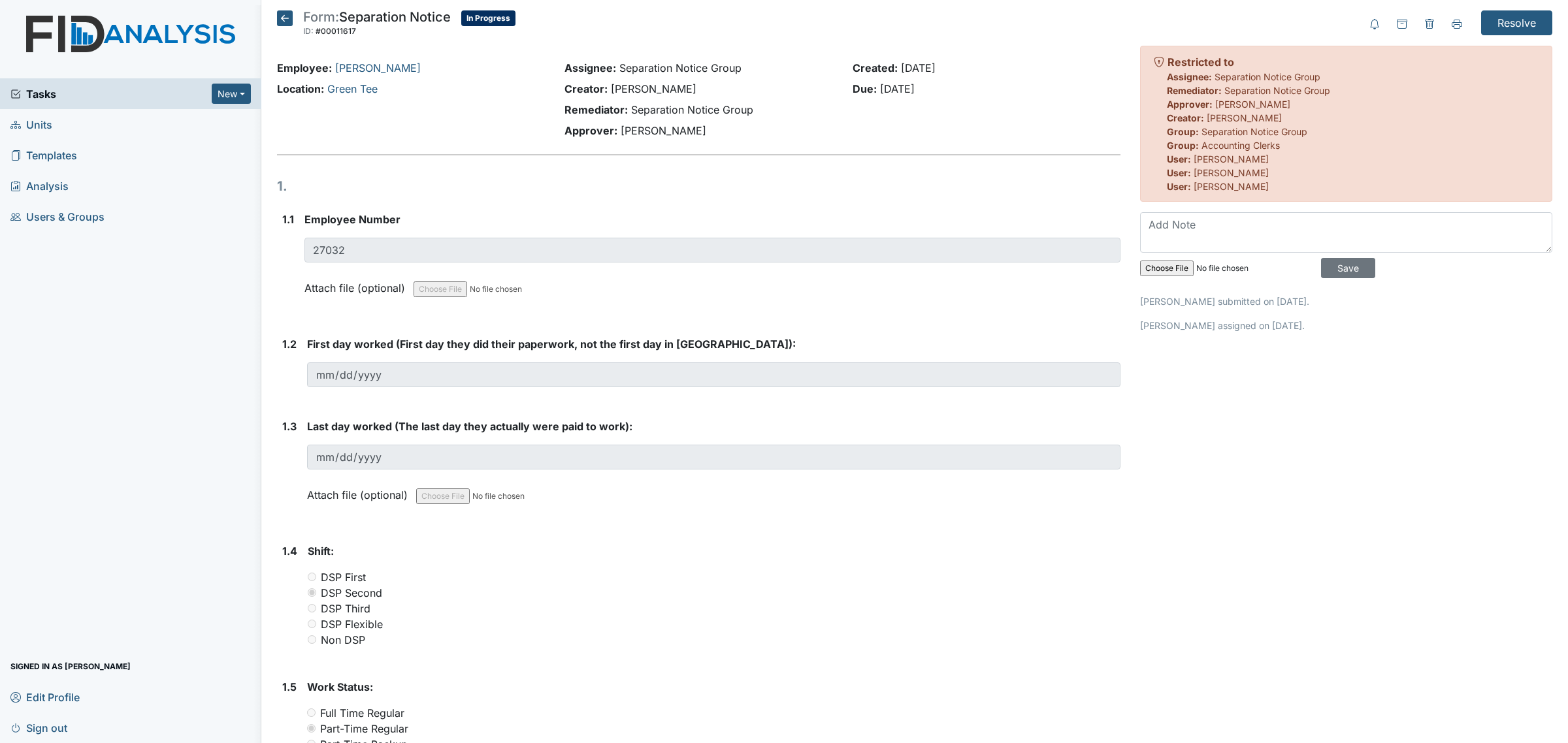
click at [285, 24] on icon at bounding box center [285, 18] width 16 height 16
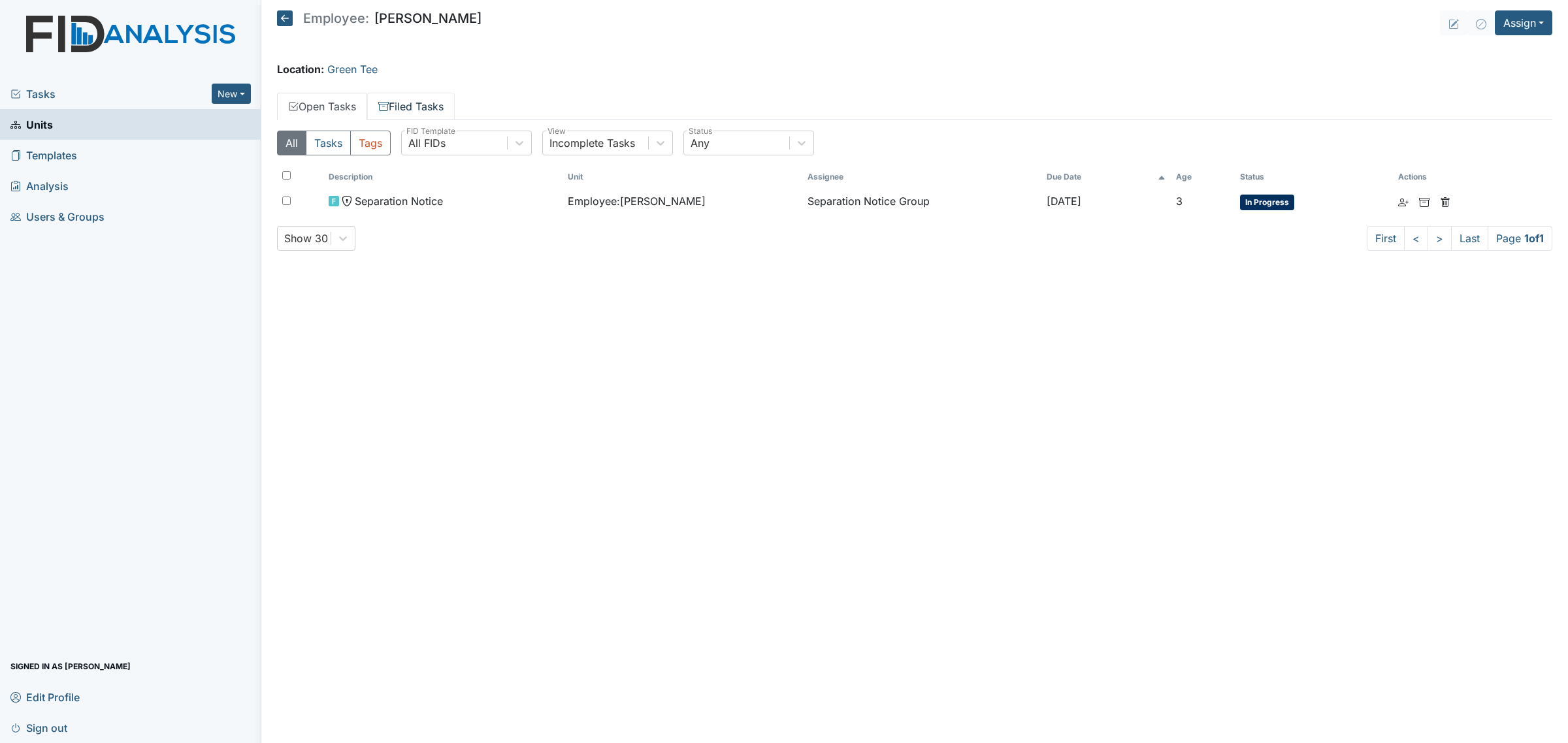
click at [447, 102] on link "Filed Tasks" at bounding box center [411, 107] width 87 height 27
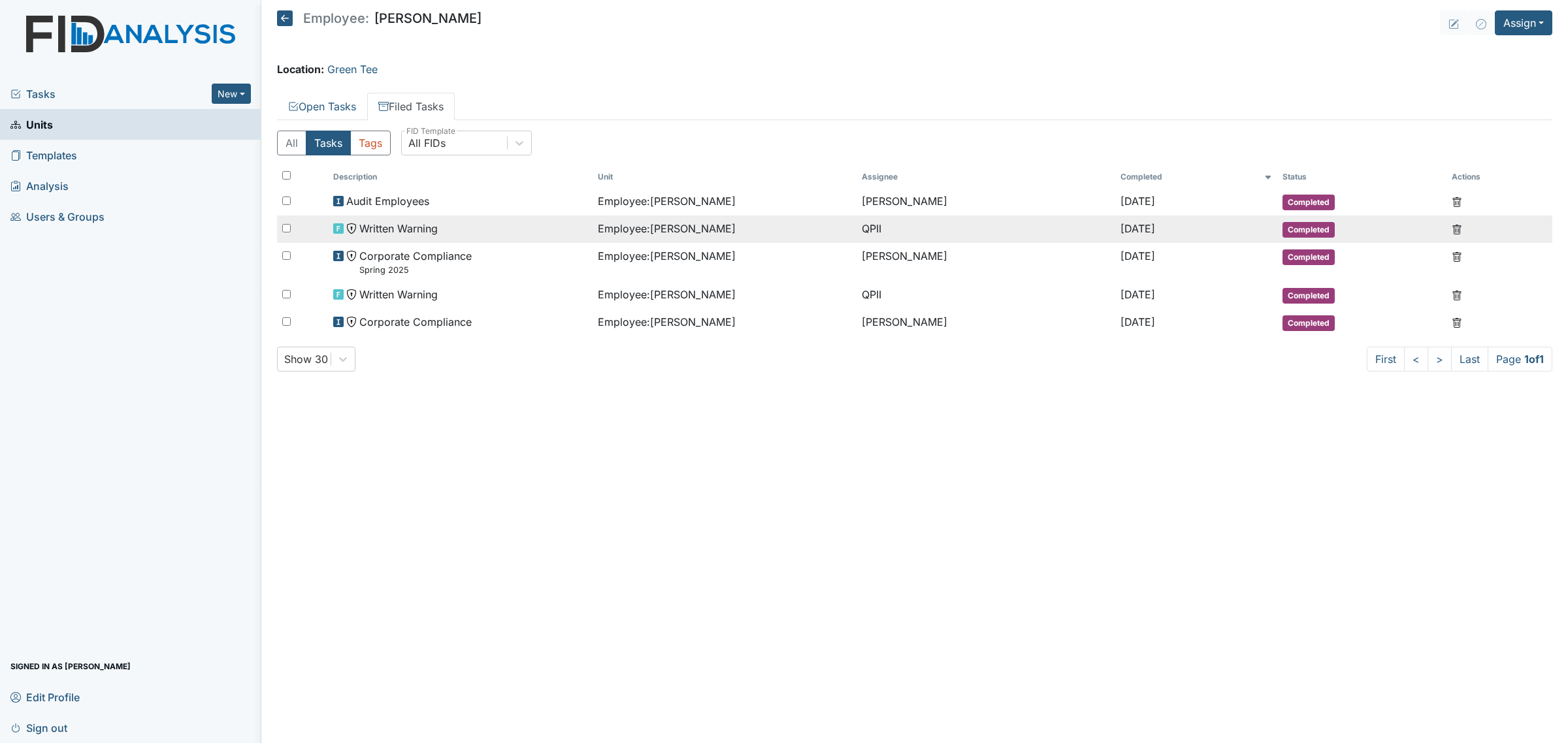
click at [469, 224] on div "Written Warning" at bounding box center [460, 228] width 253 height 16
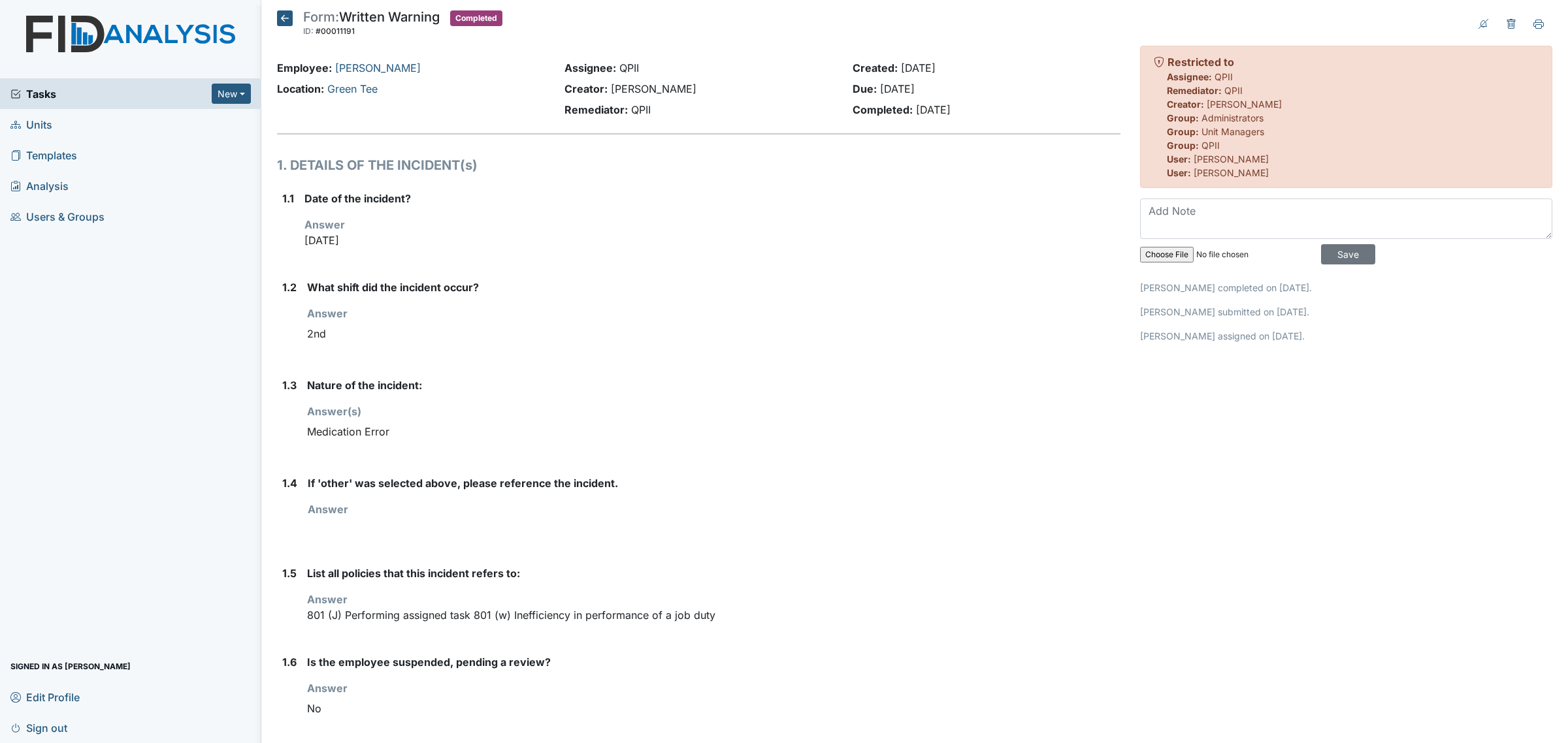
click at [279, 17] on icon at bounding box center [285, 18] width 16 height 16
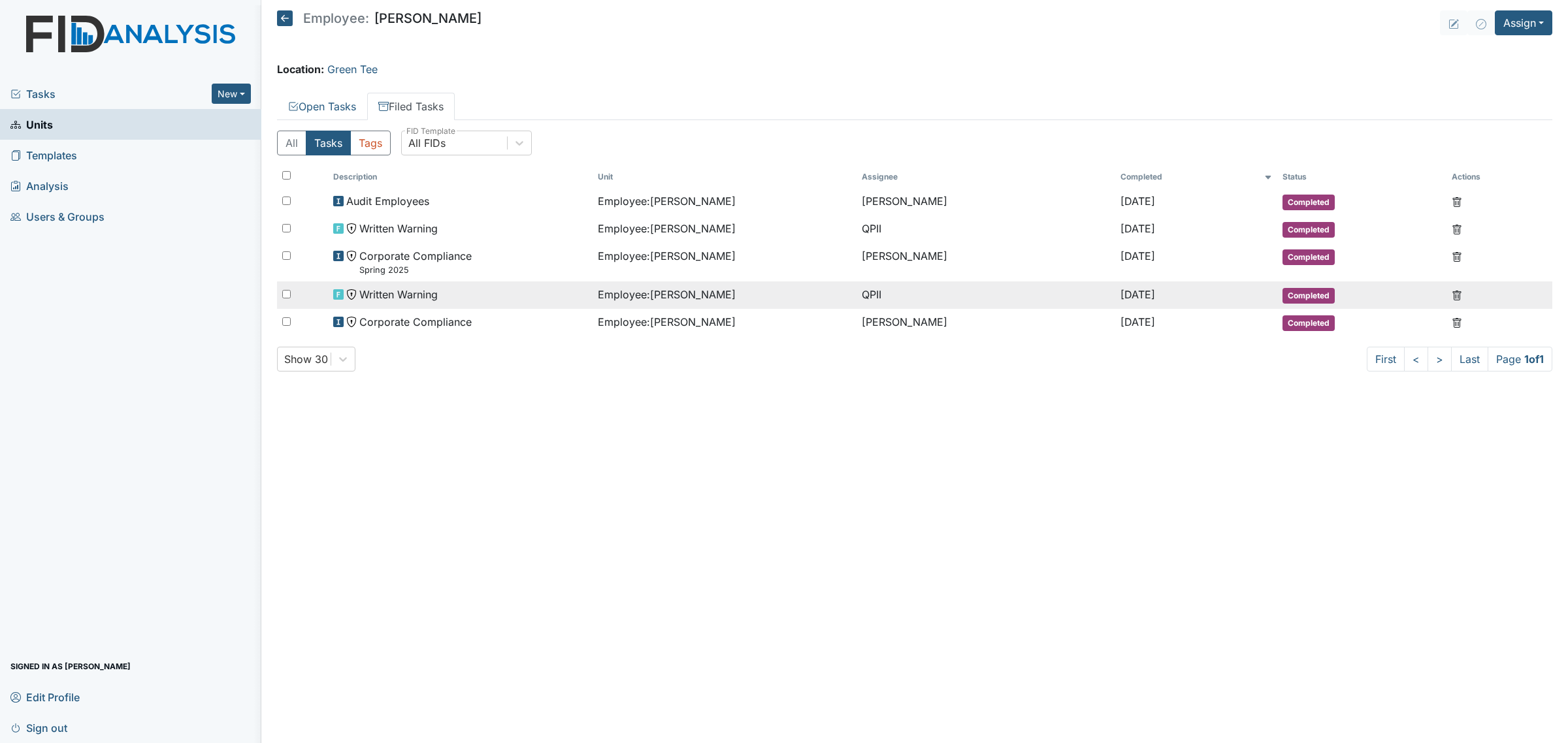
click at [445, 294] on div "Written Warning" at bounding box center [460, 294] width 253 height 16
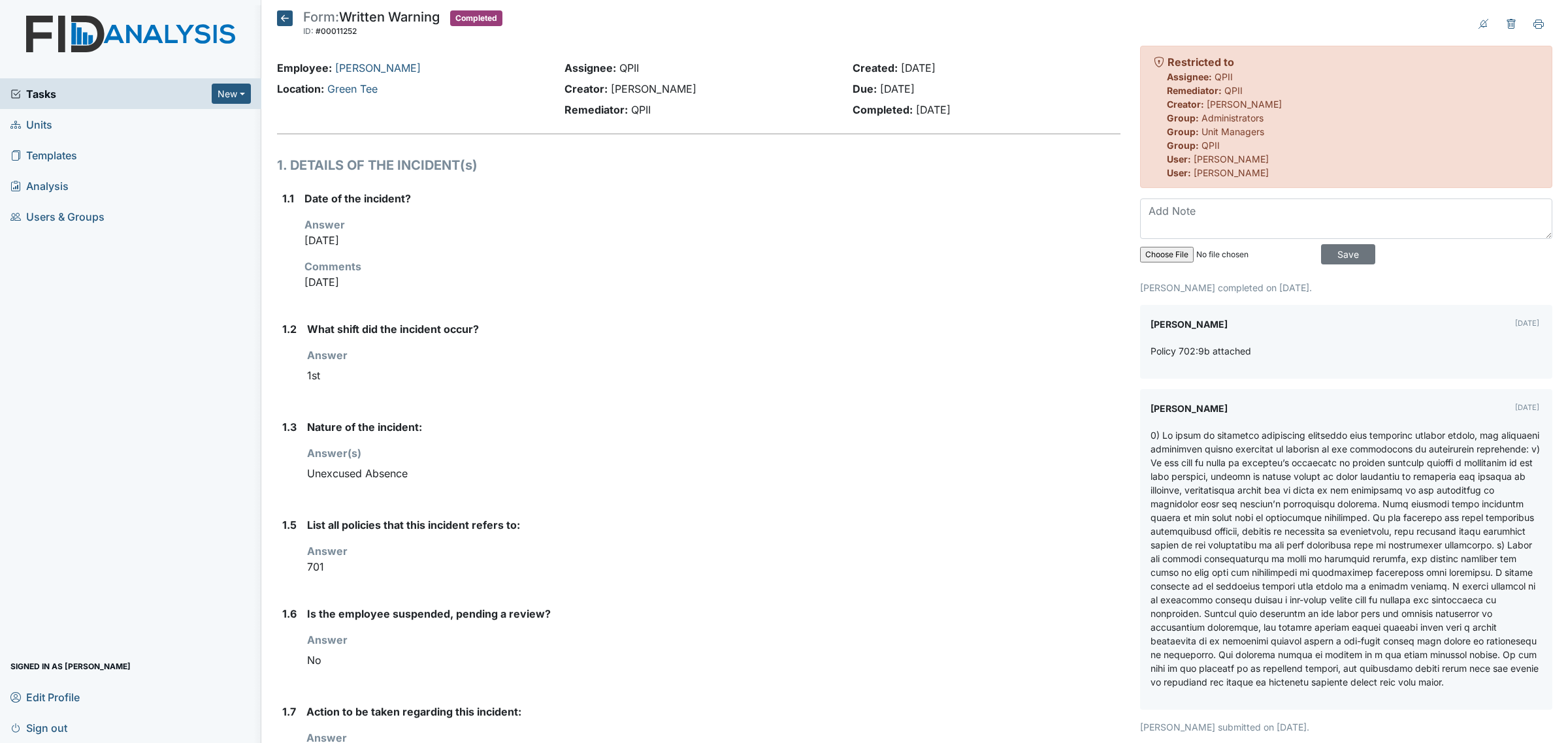
click at [275, 10] on div "Form: Written Warning ID: #00011252 Completed Autosaving... Employee: Hyman, Sh…" at bounding box center [699, 741] width 863 height 1462
click at [283, 17] on icon at bounding box center [285, 18] width 16 height 16
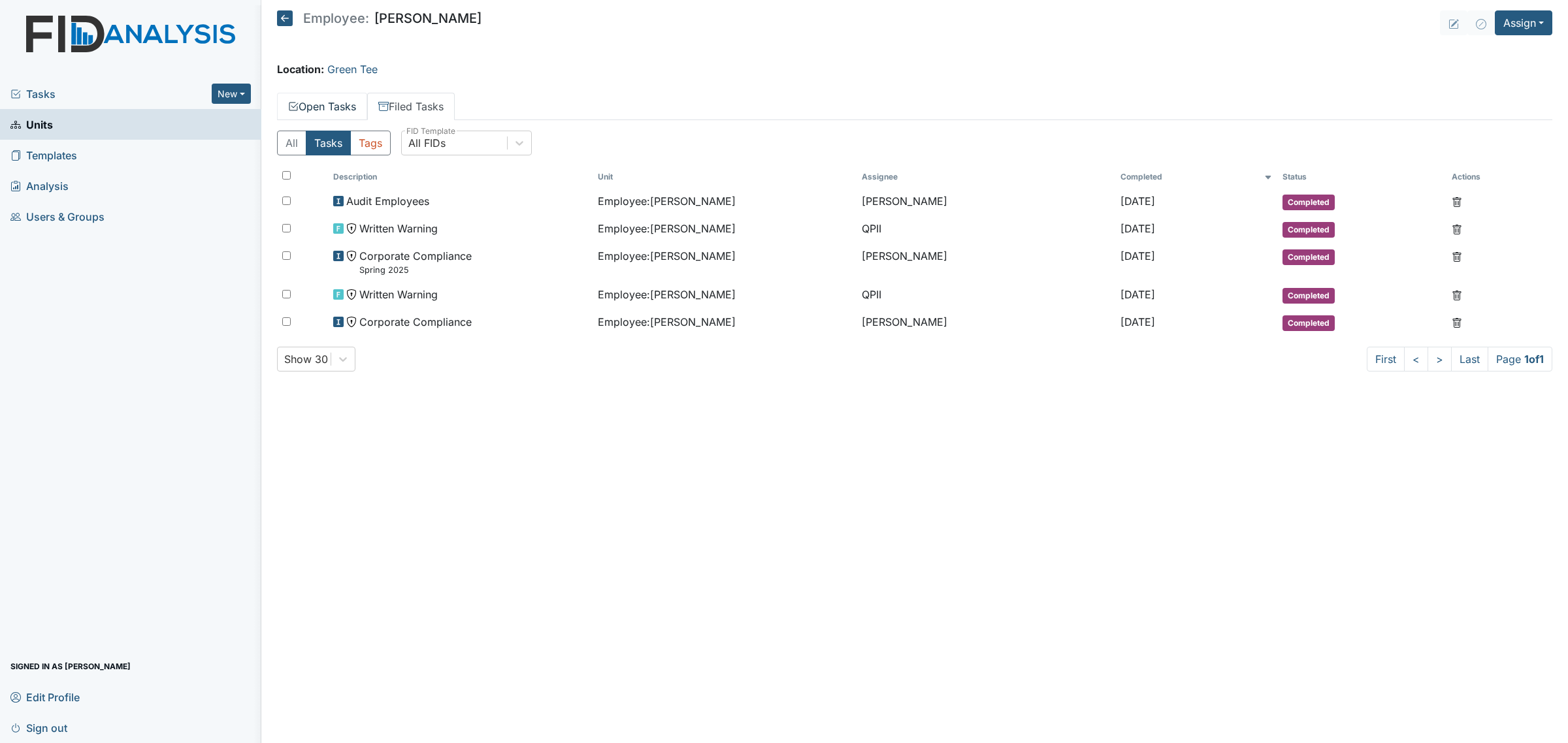
click at [326, 106] on link "Open Tasks" at bounding box center [322, 107] width 90 height 27
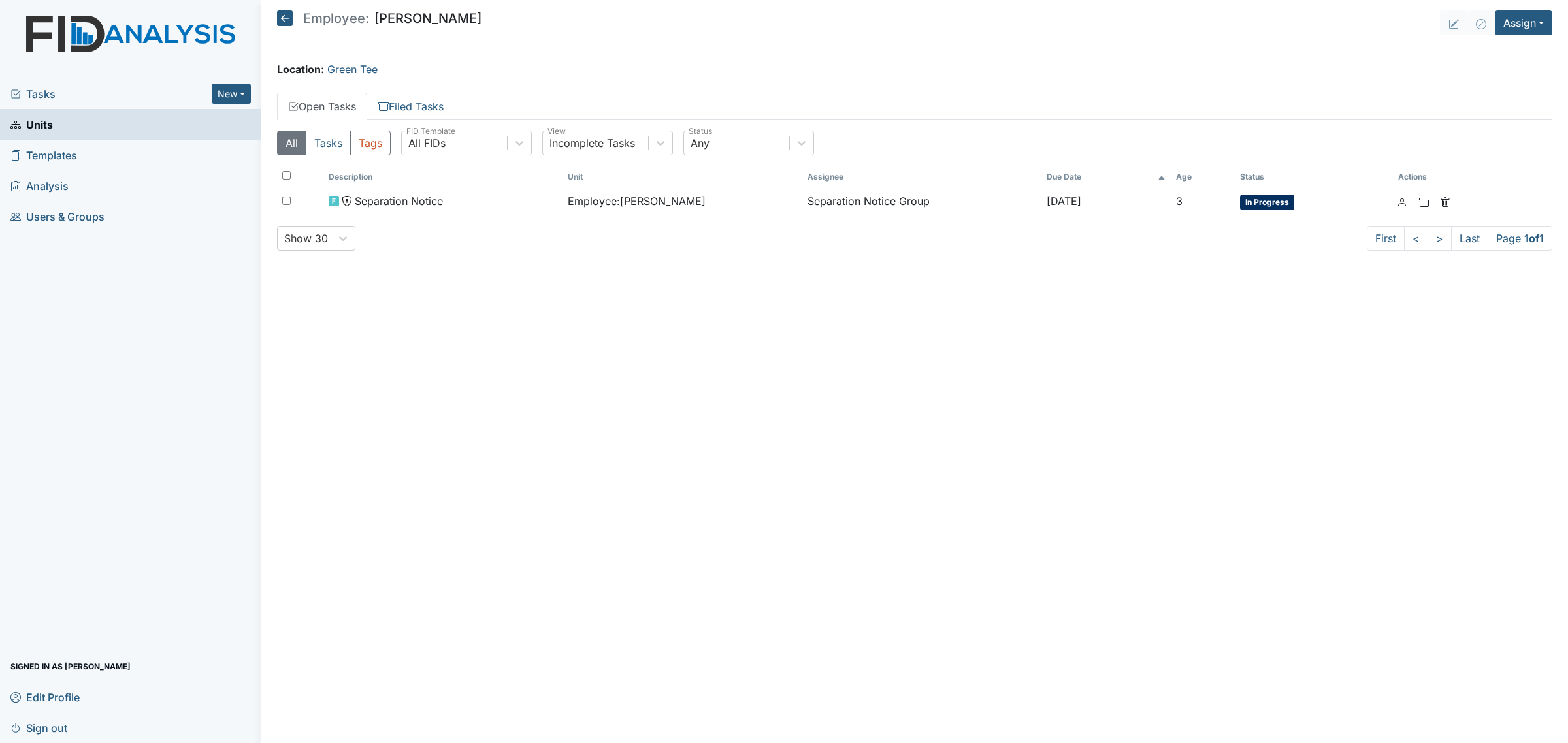
click at [499, 220] on div "Description Unit Assignee Due Date Age Status Actions Separation Notice Employe…" at bounding box center [914, 196] width 1275 height 60
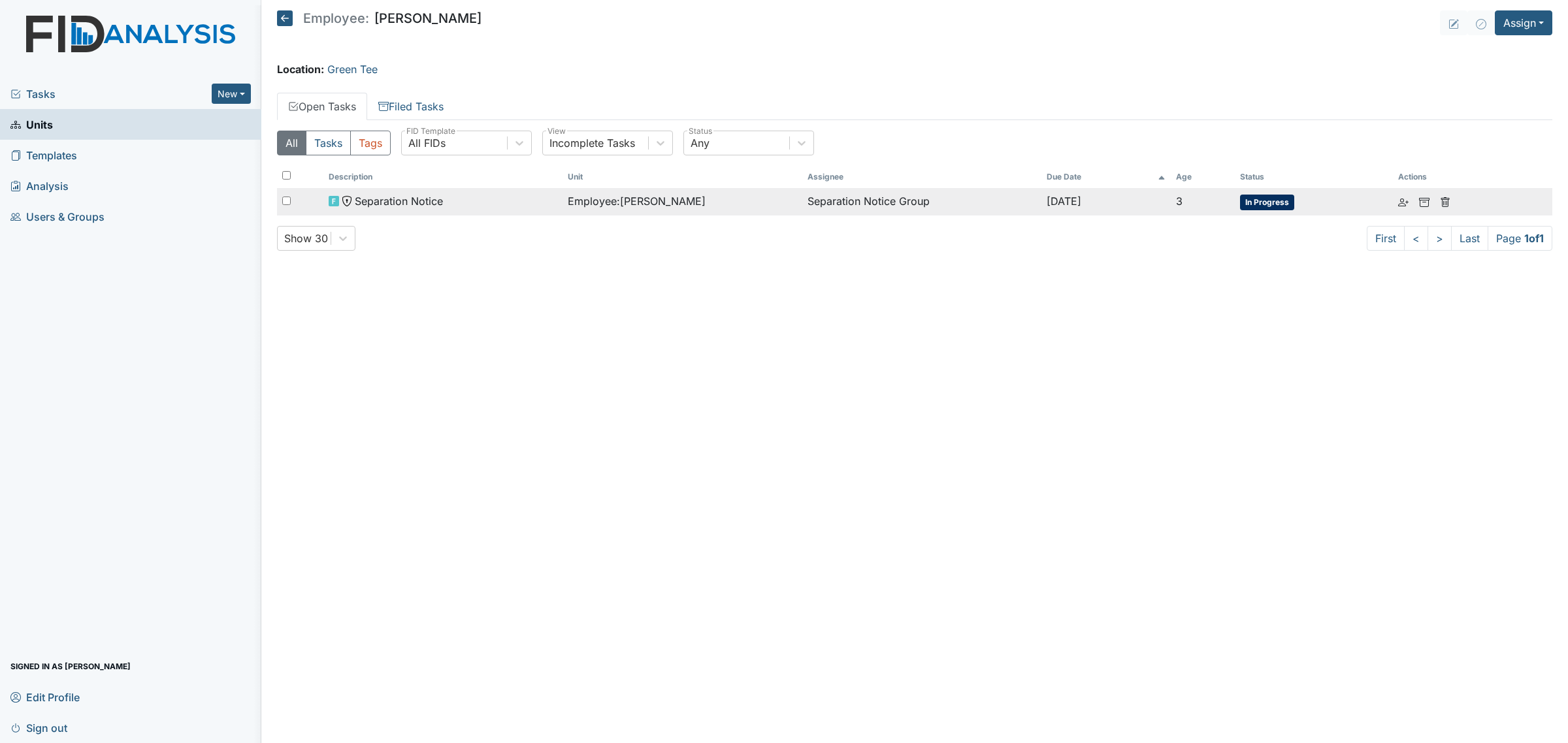
click at [499, 204] on div "Separation Notice" at bounding box center [443, 201] width 229 height 16
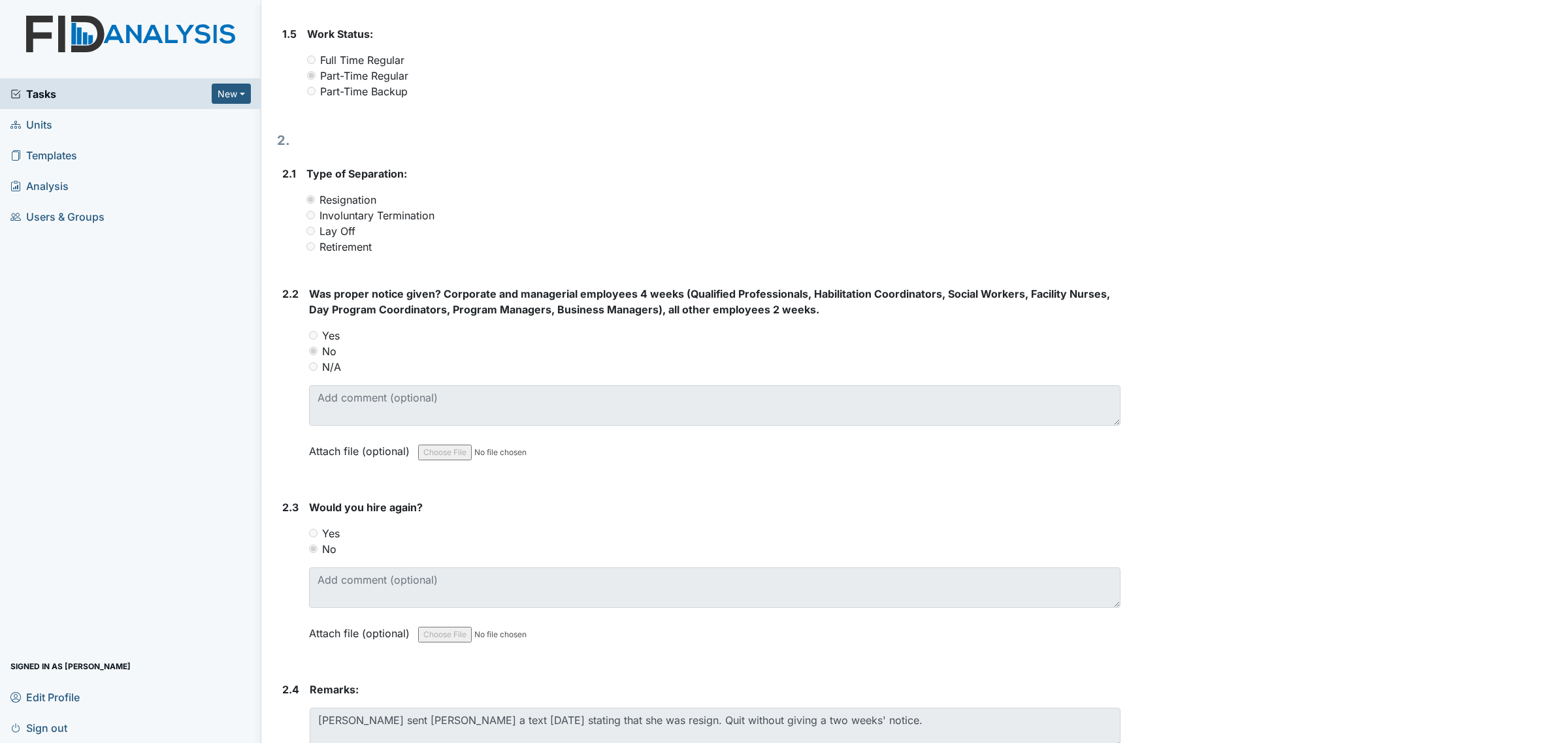
scroll to position [740, 0]
